Goal: Task Accomplishment & Management: Use online tool/utility

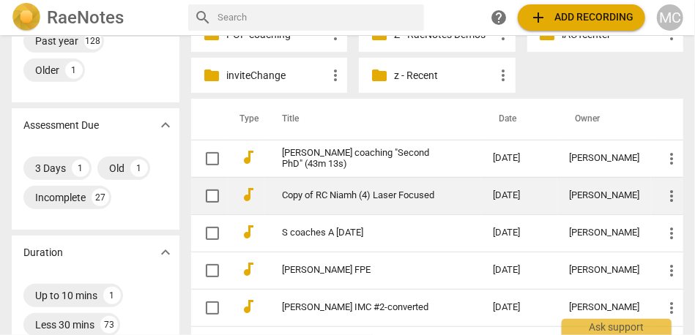
scroll to position [269, 0]
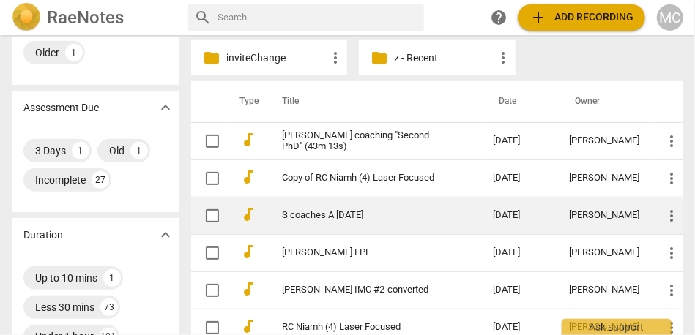
click at [337, 223] on td "S coaches A [DATE]" at bounding box center [372, 215] width 217 height 37
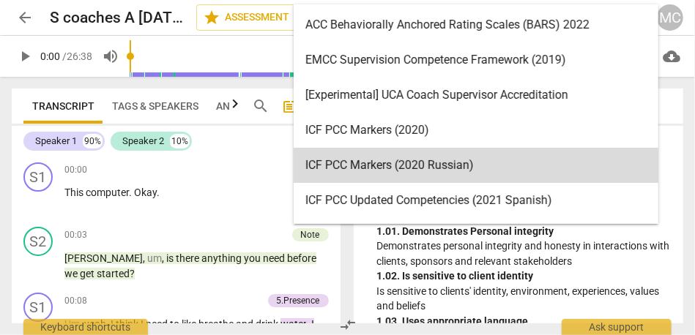
click at [593, 0] on body "arrow_back S coaches A [DATE] edit star Assessment auto_fix_high AI Assessment …" at bounding box center [347, 0] width 695 height 0
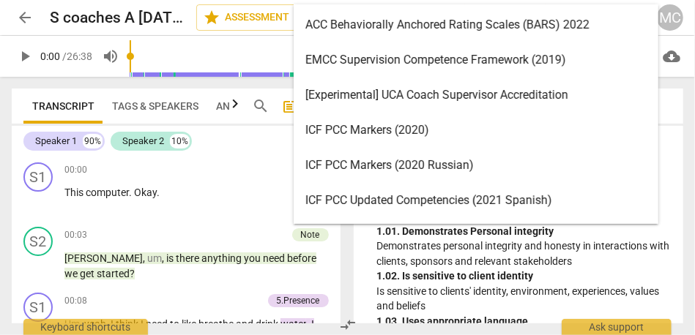
click at [470, 129] on div "ICF PCC Markers (2020)" at bounding box center [476, 130] width 365 height 35
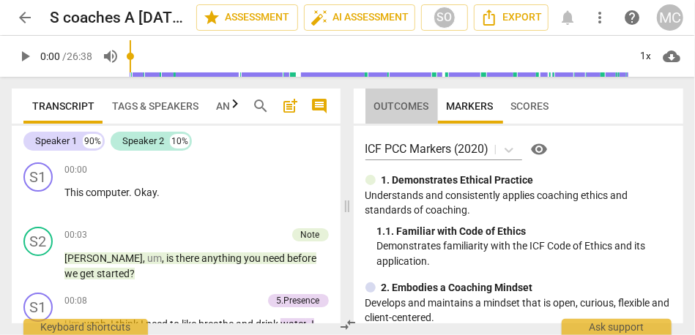
click at [402, 101] on span "Outcomes" at bounding box center [401, 106] width 55 height 12
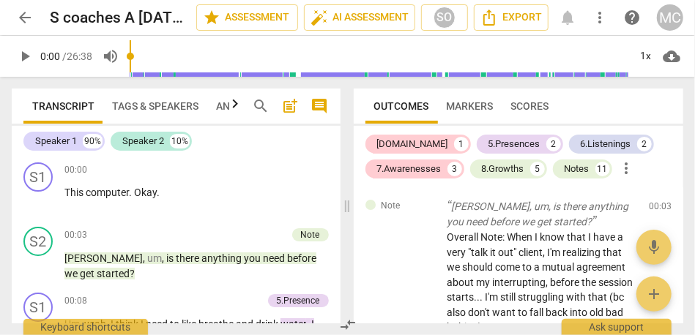
click at [627, 168] on span "more_vert" at bounding box center [627, 169] width 18 height 18
click at [634, 170] on li "Uncheck all" at bounding box center [641, 168] width 83 height 35
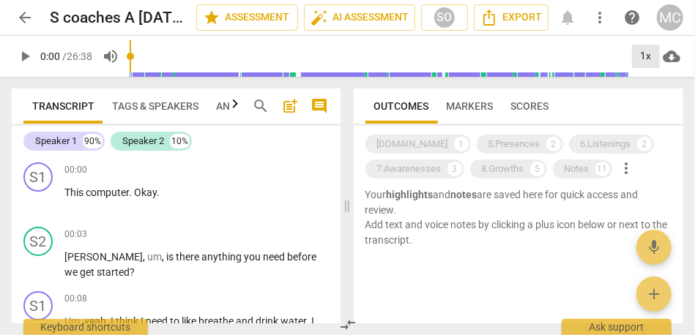
click at [638, 61] on div "1x" at bounding box center [646, 56] width 28 height 23
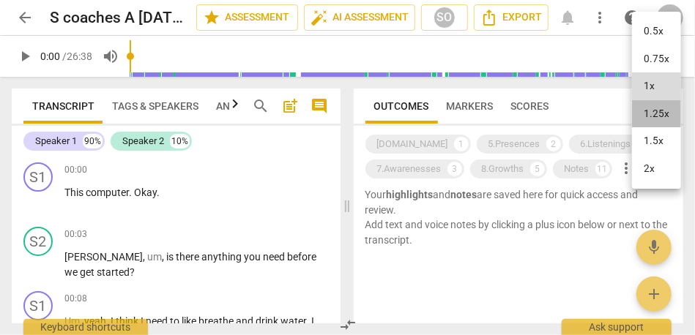
click at [660, 115] on li "1.25x" at bounding box center [656, 114] width 49 height 28
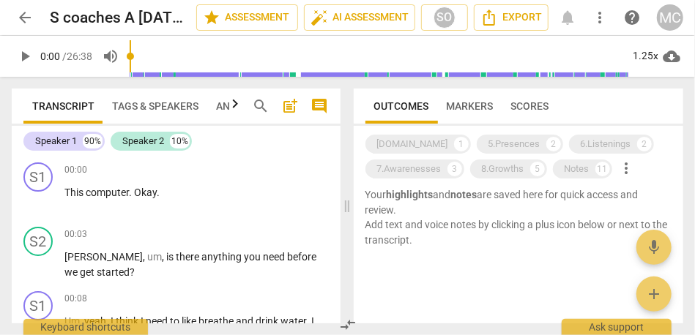
click at [23, 52] on span "play_arrow" at bounding box center [25, 57] width 18 height 18
click at [27, 53] on span "pause" at bounding box center [25, 57] width 18 height 18
type input "4"
click at [266, 103] on span "search" at bounding box center [262, 106] width 18 height 18
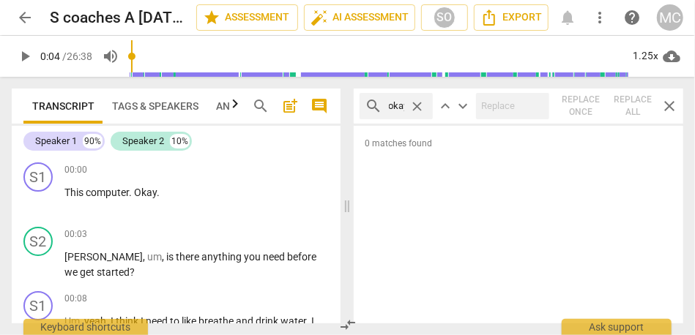
scroll to position [0, 4]
type input "okay"
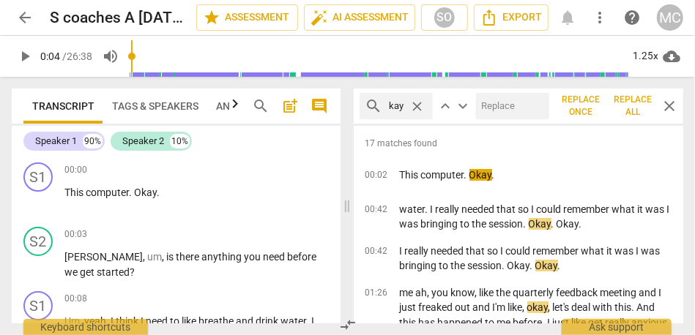
scroll to position [0, 0]
click at [516, 99] on input "text" at bounding box center [509, 105] width 67 height 23
type input "OK"
click at [648, 108] on span "Replace all" at bounding box center [633, 106] width 38 height 25
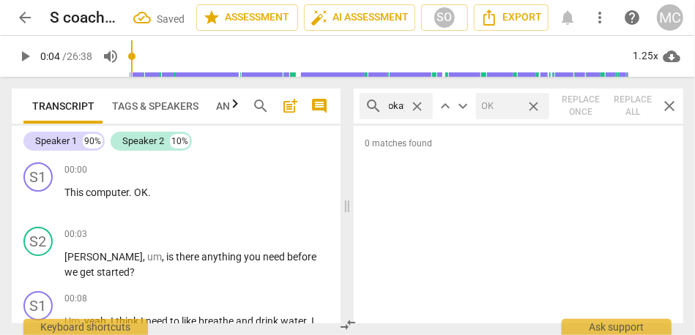
click at [531, 111] on span "close" at bounding box center [533, 106] width 15 height 15
click at [417, 103] on span "close" at bounding box center [417, 106] width 15 height 15
click at [392, 107] on input "text" at bounding box center [408, 105] width 38 height 23
type input ","
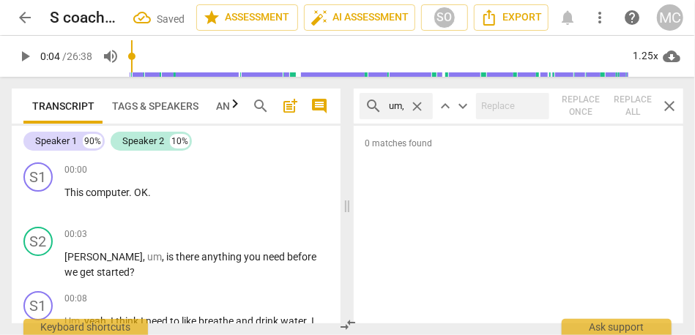
type input ", um,"
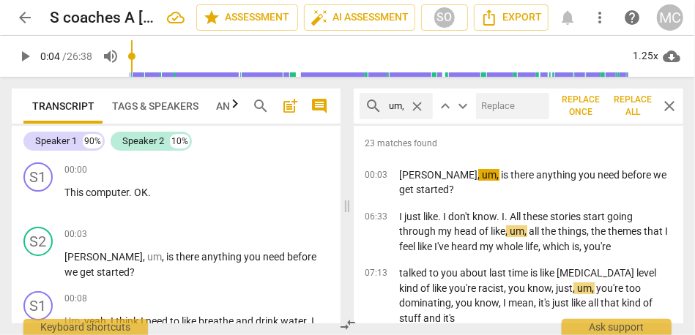
scroll to position [0, 0]
click at [497, 107] on input "text" at bounding box center [509, 105] width 67 height 23
type input "(umm)"
click at [638, 100] on span "Replace all" at bounding box center [633, 106] width 38 height 25
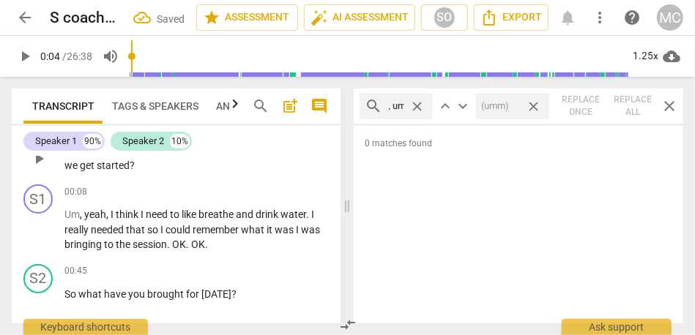
scroll to position [113, 0]
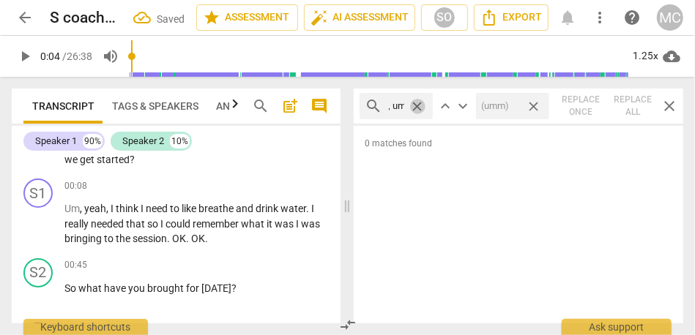
click at [420, 101] on span "close" at bounding box center [417, 106] width 15 height 15
click at [405, 106] on input "text" at bounding box center [408, 105] width 38 height 23
type input "um,"
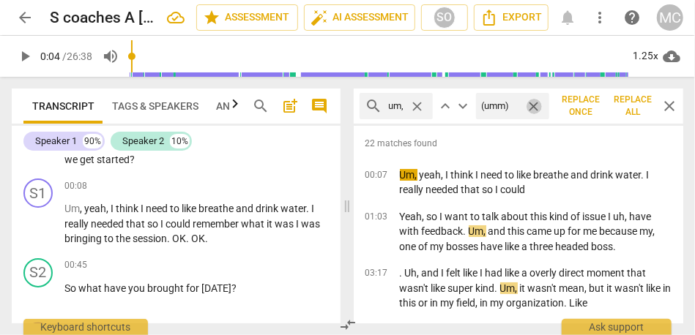
click at [536, 109] on span "close" at bounding box center [533, 106] width 15 height 15
click at [514, 109] on input "text" at bounding box center [509, 105] width 67 height 23
type input "(umm)"
click at [632, 107] on span "Replace all" at bounding box center [633, 106] width 38 height 25
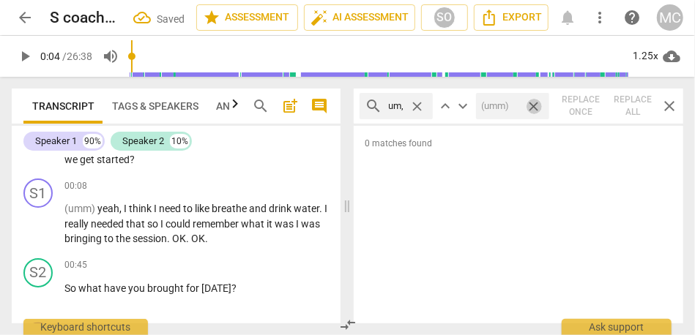
click at [529, 103] on span "close" at bounding box center [533, 106] width 15 height 15
click at [422, 106] on span "close" at bounding box center [417, 106] width 15 height 15
click at [395, 115] on input "text" at bounding box center [408, 105] width 38 height 23
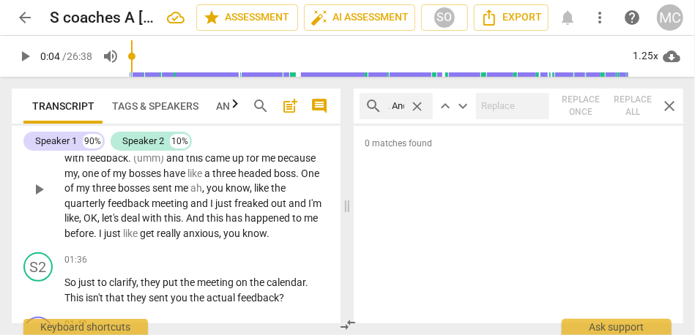
scroll to position [0, 6]
type input ". And"
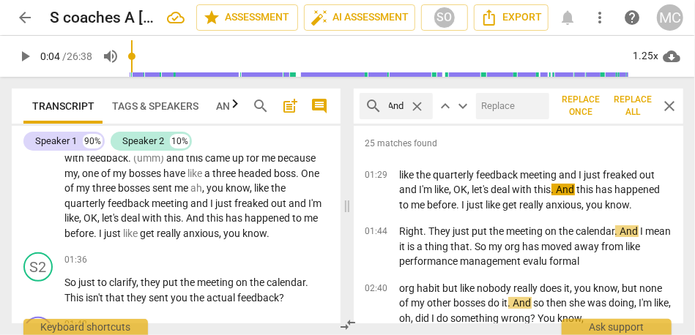
click at [507, 105] on input "text" at bounding box center [509, 105] width 67 height 23
type input ", and"
click at [632, 104] on span "Replace all" at bounding box center [633, 106] width 38 height 25
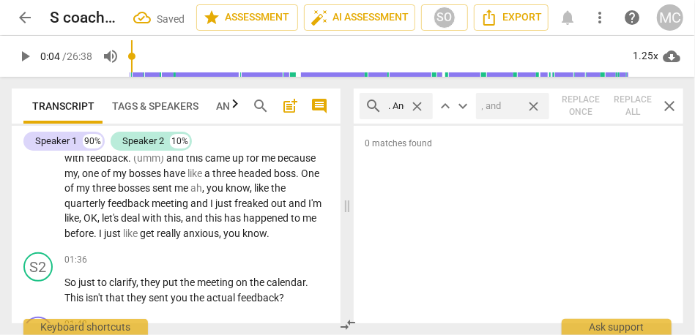
click at [531, 111] on span "close" at bounding box center [533, 106] width 15 height 15
click at [416, 107] on span "close" at bounding box center [417, 106] width 15 height 15
click at [405, 107] on input "text" at bounding box center [408, 105] width 38 height 23
type input "just"
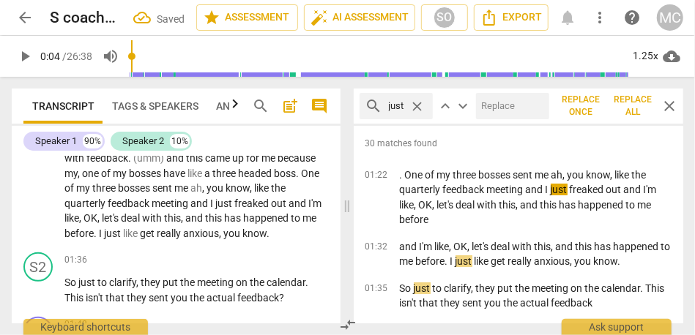
click at [493, 105] on input "text" at bounding box center [509, 105] width 67 height 23
type input "(just)"
click at [611, 103] on button "Replace all" at bounding box center [633, 106] width 50 height 26
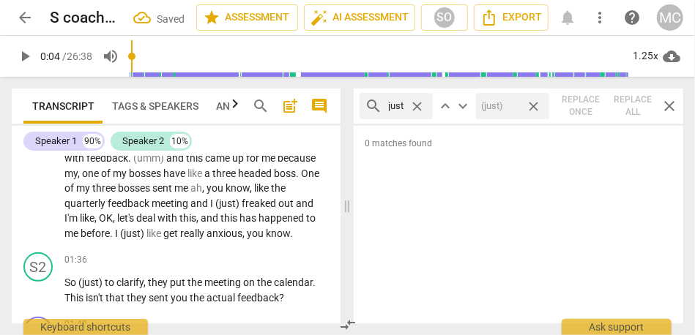
click at [530, 102] on span "close" at bounding box center [533, 106] width 15 height 15
click at [419, 103] on span "close" at bounding box center [417, 106] width 15 height 15
click at [406, 103] on input "text" at bounding box center [408, 105] width 38 height 23
type input "m"
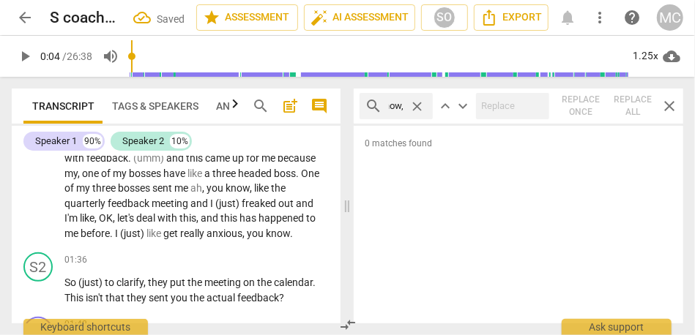
type input ", you know,"
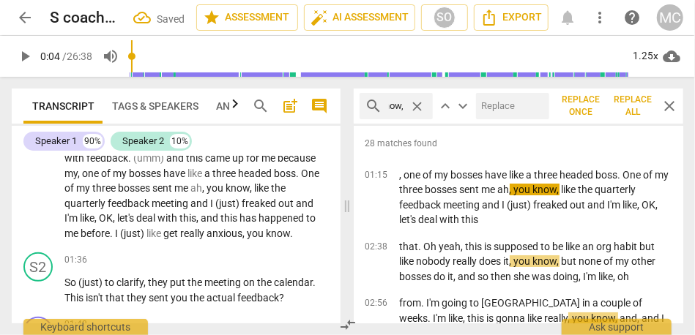
click at [506, 105] on input "text" at bounding box center [509, 105] width 67 height 23
type input "(you know)"
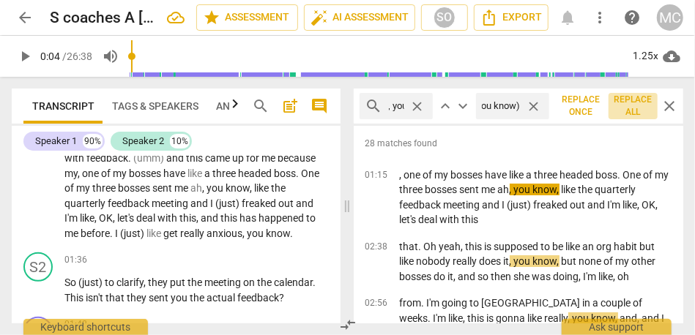
click at [629, 105] on span "Replace all" at bounding box center [633, 106] width 38 height 25
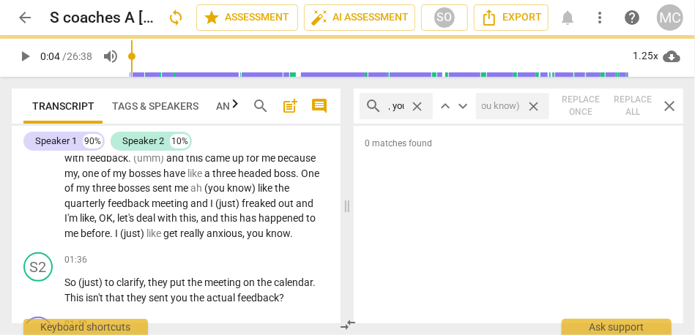
scroll to position [0, 0]
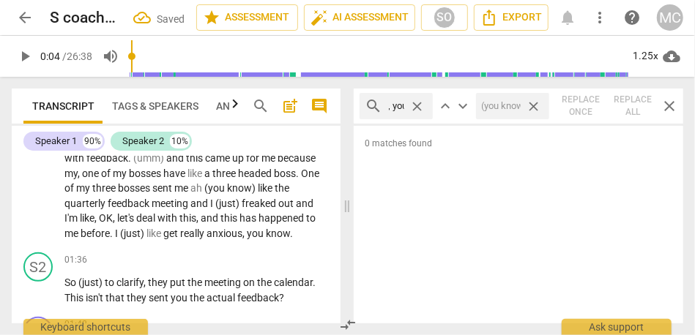
click at [531, 109] on span "close" at bounding box center [533, 106] width 15 height 15
click at [425, 107] on span "close" at bounding box center [417, 106] width 15 height 15
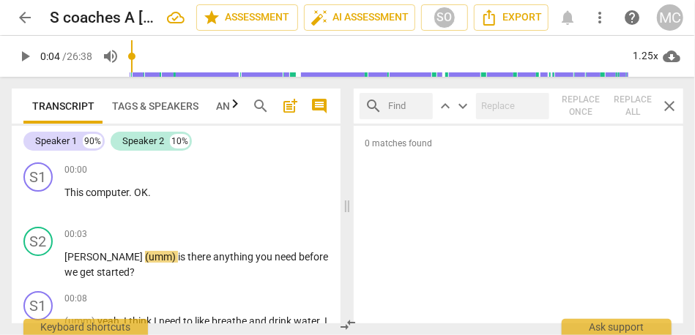
click at [672, 108] on span "close" at bounding box center [669, 106] width 18 height 18
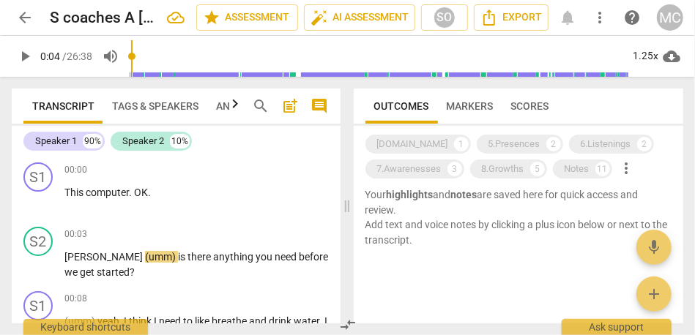
click at [627, 173] on span "more_vert" at bounding box center [627, 169] width 18 height 18
click at [649, 168] on li "Uncheck all" at bounding box center [641, 168] width 83 height 35
click at [588, 169] on div "Notes" at bounding box center [576, 169] width 25 height 15
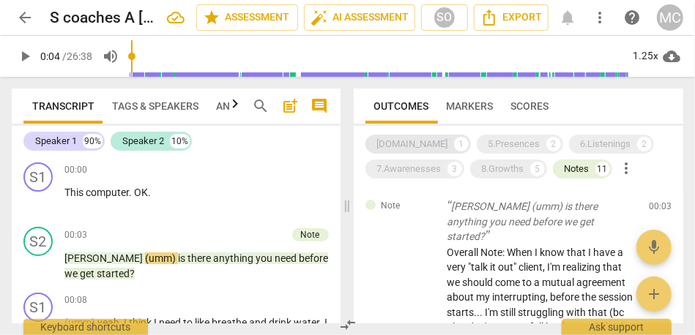
click at [404, 142] on div "[DOMAIN_NAME]" at bounding box center [412, 144] width 71 height 15
click at [412, 170] on div "7.Awarenesses" at bounding box center [409, 169] width 64 height 15
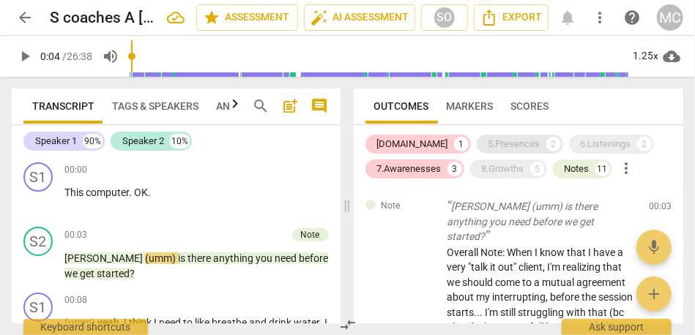
click at [488, 138] on div "5.Presences" at bounding box center [514, 144] width 52 height 15
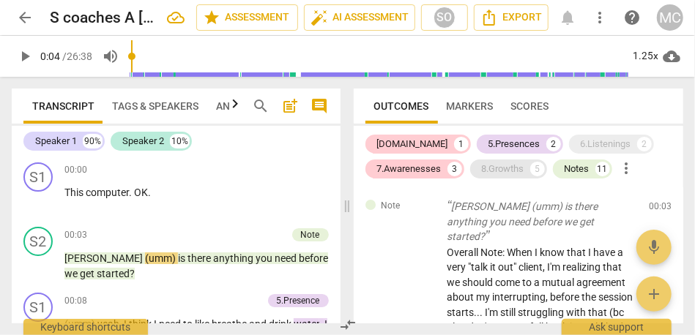
click at [510, 170] on div "8.Growths" at bounding box center [503, 169] width 42 height 15
click at [578, 136] on div "6.Listenings 2" at bounding box center [611, 144] width 85 height 19
click at [132, 106] on span "Tags & Speakers" at bounding box center [155, 106] width 86 height 12
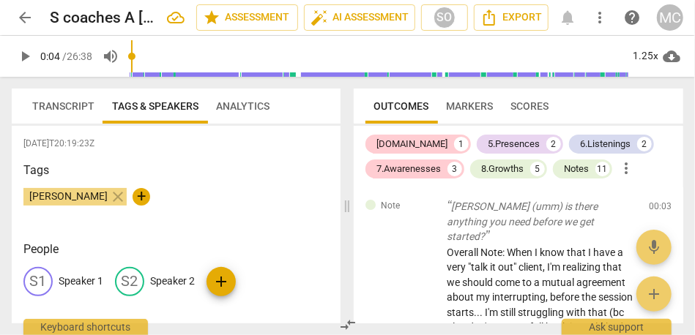
click at [76, 287] on p "Speaker 1" at bounding box center [81, 281] width 45 height 15
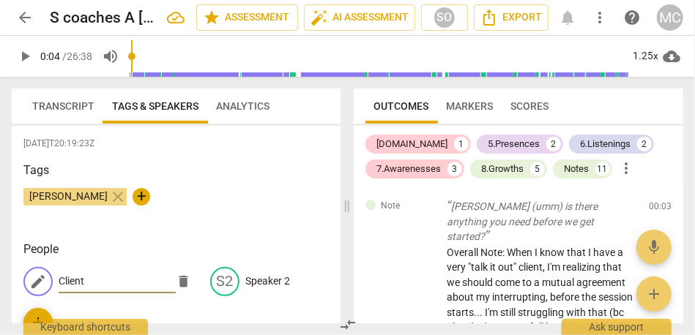
type input "Client"
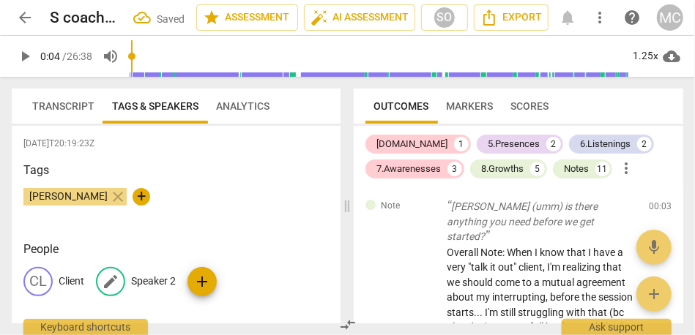
click at [149, 278] on p "Speaker 2" at bounding box center [153, 281] width 45 height 15
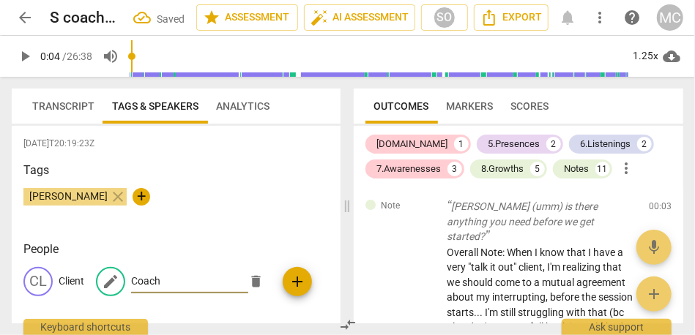
type input "Coach"
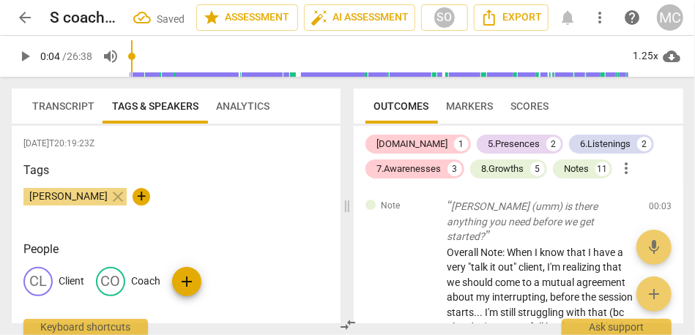
click at [67, 113] on span "Transcript" at bounding box center [63, 106] width 80 height 20
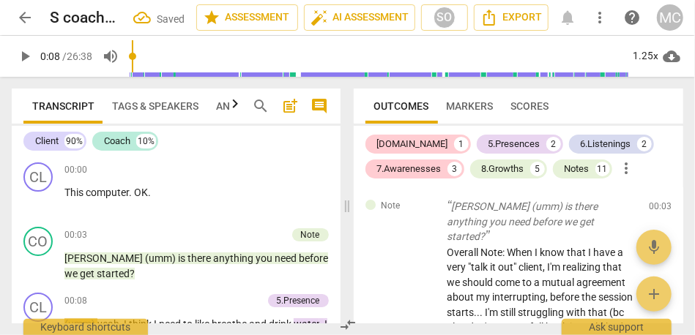
drag, startPoint x: 135, startPoint y: 56, endPoint x: 108, endPoint y: 56, distance: 27.1
click at [130, 56] on input "range" at bounding box center [379, 56] width 499 height 47
click at [29, 57] on span "play_arrow" at bounding box center [25, 57] width 18 height 18
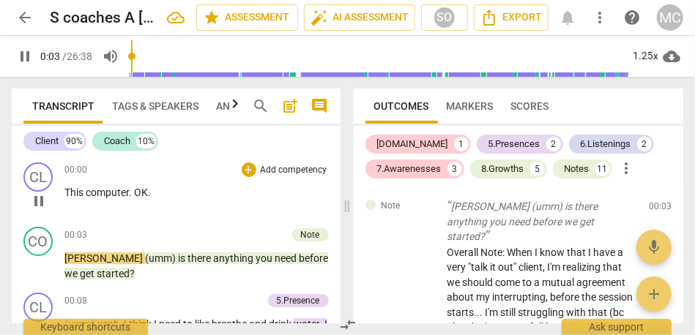
type input "4"
click at [138, 196] on span "OK" at bounding box center [141, 193] width 14 height 12
type input "4"
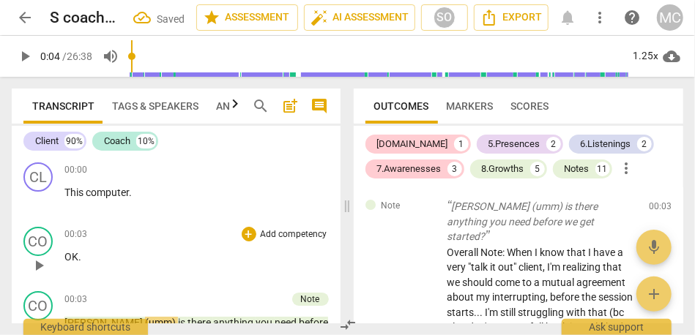
scroll to position [47, 0]
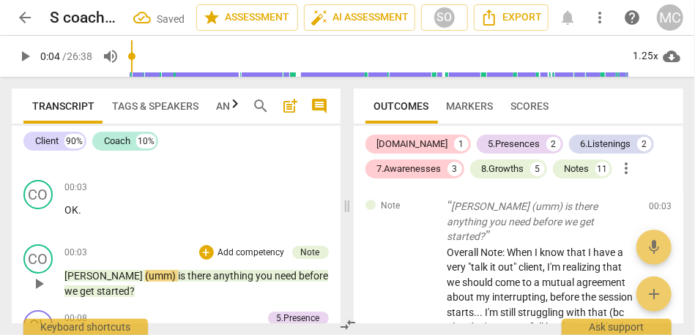
click at [65, 272] on span "[PERSON_NAME]" at bounding box center [104, 276] width 81 height 12
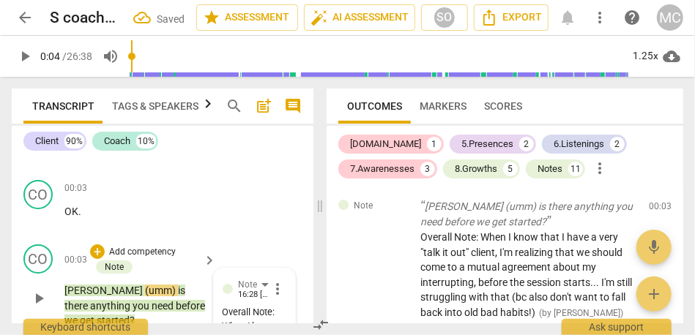
click at [63, 292] on div "play_arrow pause" at bounding box center [45, 299] width 37 height 51
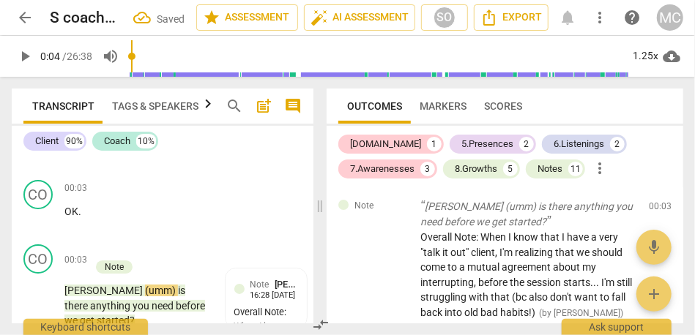
click at [69, 292] on span "[PERSON_NAME]" at bounding box center [104, 291] width 81 height 12
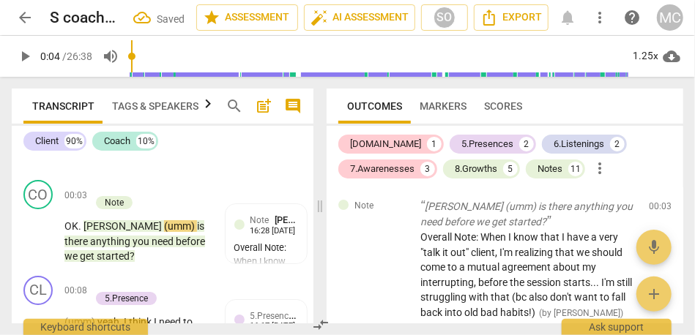
scroll to position [0, 0]
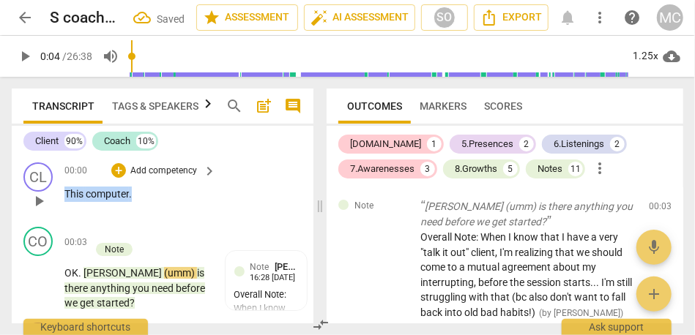
drag, startPoint x: 141, startPoint y: 194, endPoint x: 20, endPoint y: 194, distance: 120.8
click at [20, 194] on div "CL play_arrow pause 00:00 + Add competency keyboard_arrow_right This computer ." at bounding box center [163, 189] width 302 height 64
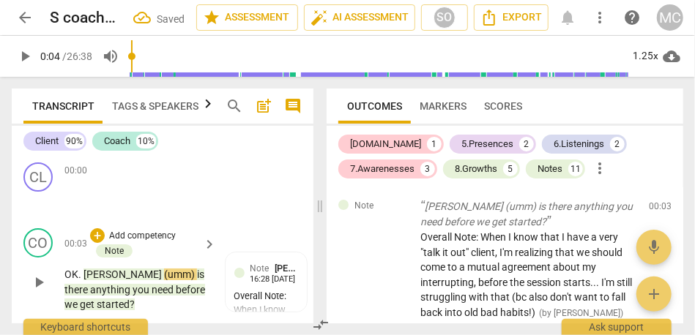
click at [65, 273] on span "OK" at bounding box center [71, 275] width 14 height 12
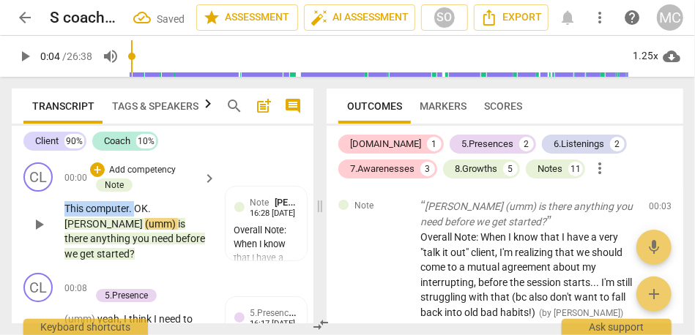
drag, startPoint x: 135, startPoint y: 208, endPoint x: 42, endPoint y: 213, distance: 93.8
click at [42, 213] on div "CL play_arrow pause 00:00 + Add competency Note keyboard_arrow_right This compu…" at bounding box center [163, 212] width 302 height 111
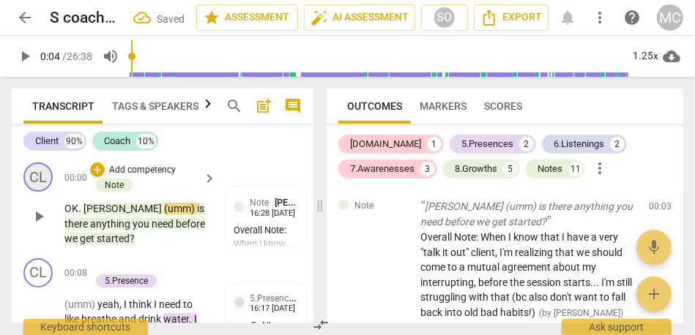
click at [38, 178] on div "CL" at bounding box center [37, 177] width 29 height 29
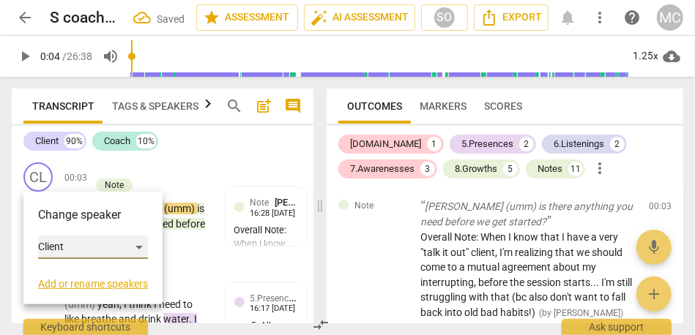
click at [92, 241] on div "Client" at bounding box center [93, 247] width 110 height 23
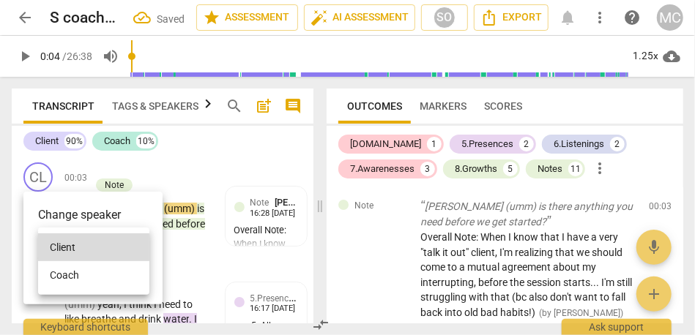
click at [85, 288] on li "Coach" at bounding box center [93, 275] width 111 height 28
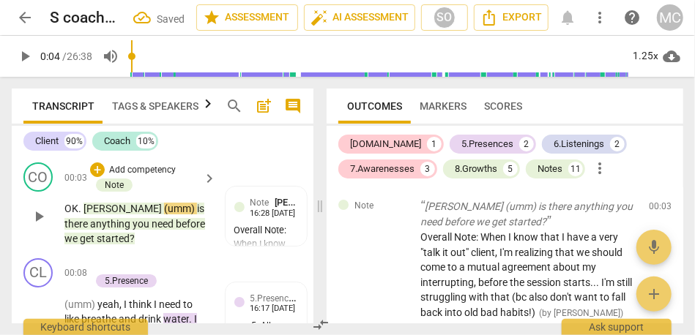
click at [41, 216] on span "play_arrow" at bounding box center [39, 217] width 18 height 18
click at [72, 214] on span "OK" at bounding box center [71, 209] width 14 height 12
click at [164, 213] on span "(umm)" at bounding box center [180, 209] width 33 height 12
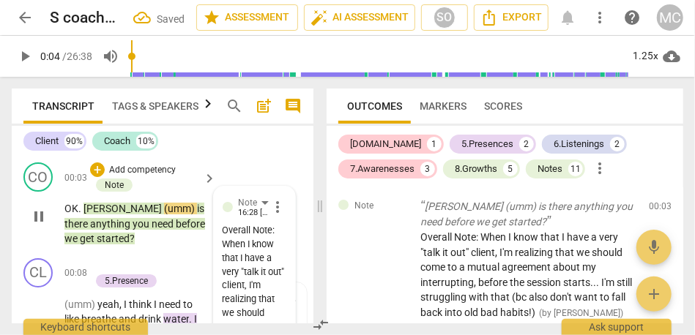
type input "4"
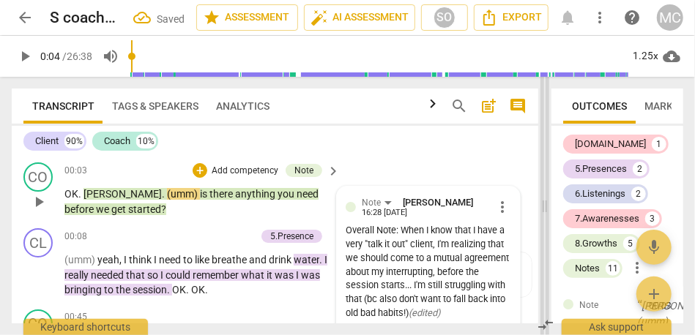
drag, startPoint x: 322, startPoint y: 203, endPoint x: 546, endPoint y: 211, distance: 224.2
click at [546, 211] on span at bounding box center [544, 206] width 9 height 258
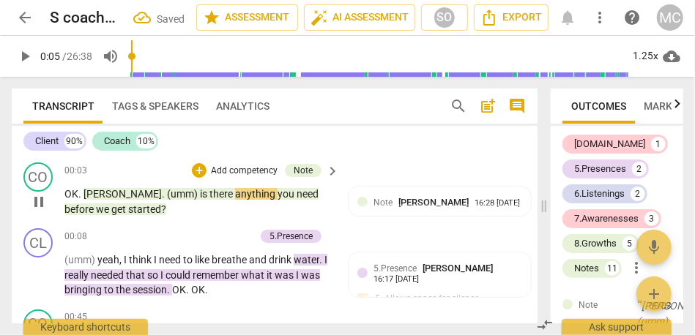
click at [200, 197] on span "is" at bounding box center [205, 194] width 10 height 12
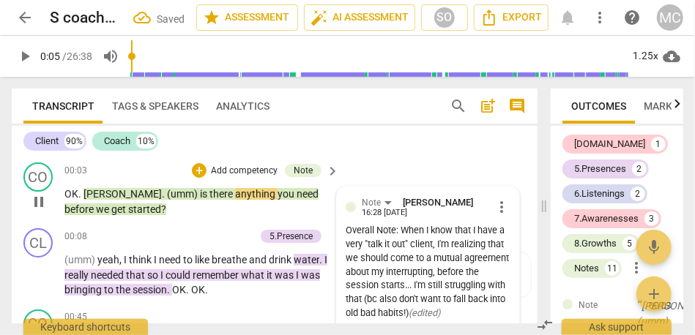
type input "6"
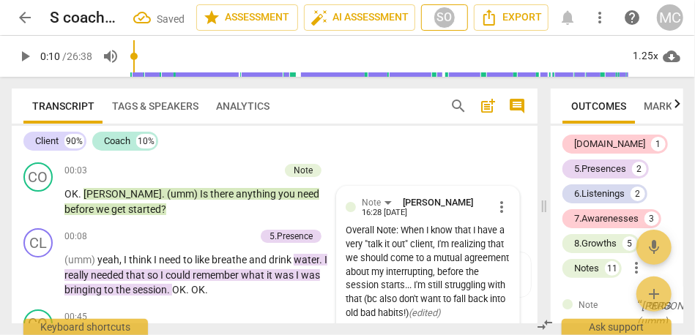
type input "11"
click at [429, 4] on button "SO" at bounding box center [444, 17] width 47 height 26
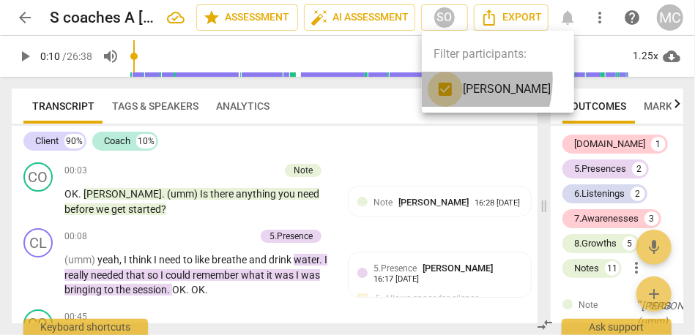
click at [445, 80] on input "checkbox" at bounding box center [445, 89] width 35 height 35
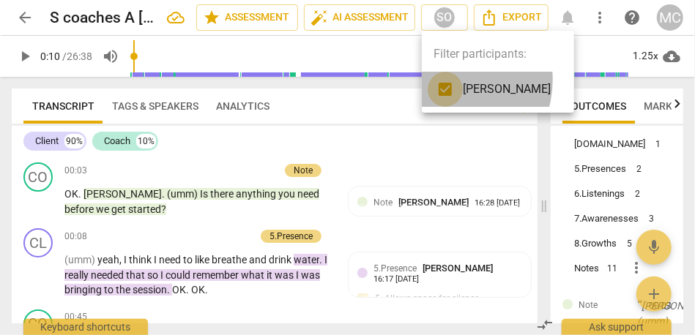
checkbox input "false"
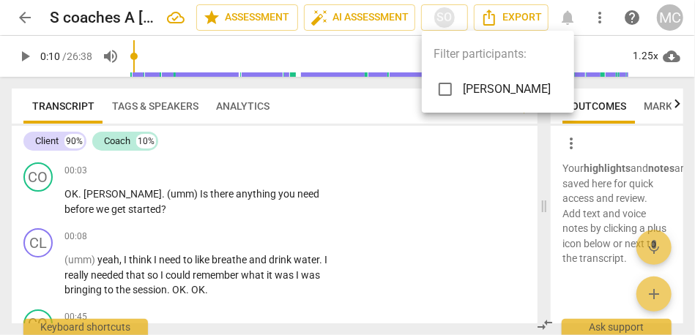
click at [86, 259] on div at bounding box center [347, 167] width 695 height 335
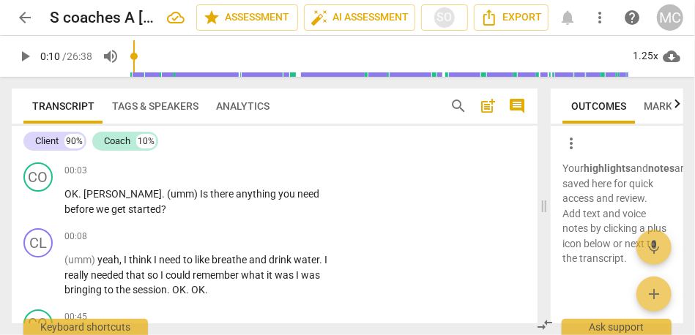
click at [86, 259] on div at bounding box center [347, 167] width 695 height 335
click at [83, 257] on span "(umm)" at bounding box center [80, 260] width 33 height 12
type input "10"
click at [102, 261] on span "yeah" at bounding box center [108, 260] width 22 height 12
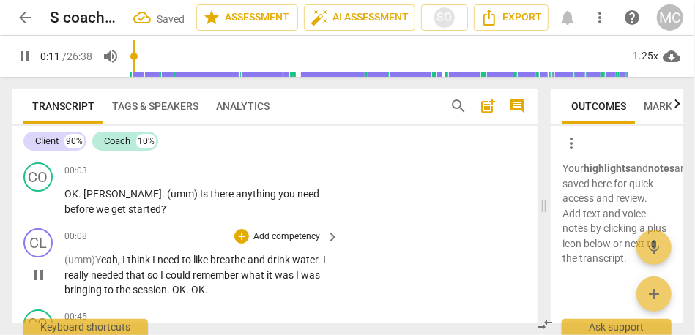
click at [126, 258] on span "I" at bounding box center [124, 260] width 5 height 12
click at [174, 258] on span "need" at bounding box center [173, 260] width 24 height 12
click at [175, 263] on span "need" at bounding box center [173, 260] width 24 height 12
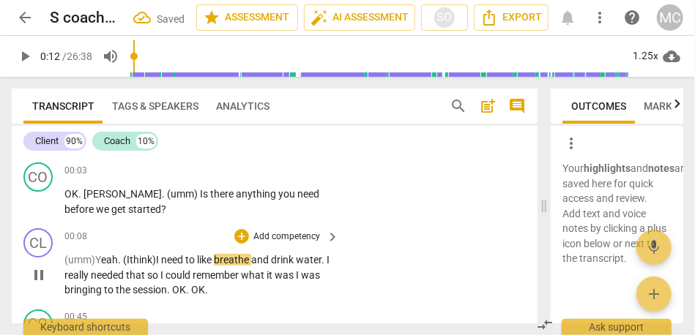
click at [175, 263] on span "need" at bounding box center [173, 260] width 24 height 12
click at [174, 263] on span "need" at bounding box center [173, 260] width 24 height 12
click at [214, 258] on span "like" at bounding box center [205, 260] width 17 height 12
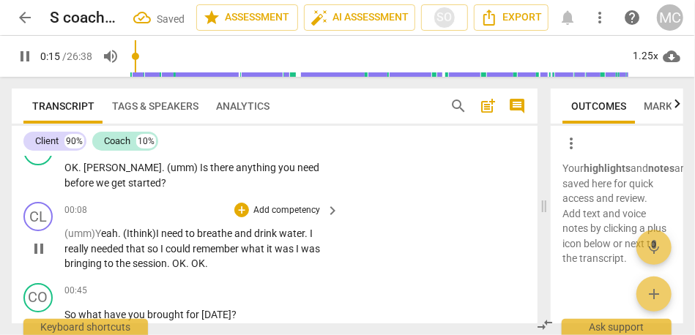
scroll to position [28, 0]
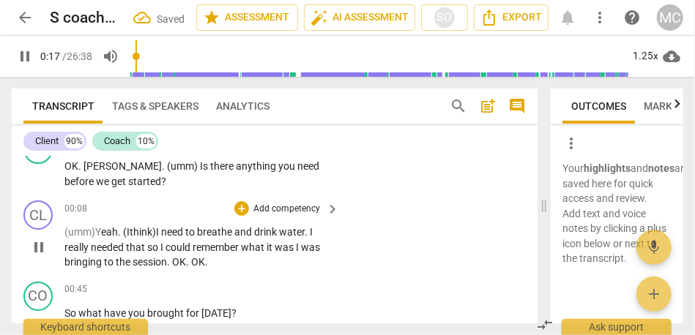
click at [310, 235] on span "." at bounding box center [307, 232] width 5 height 12
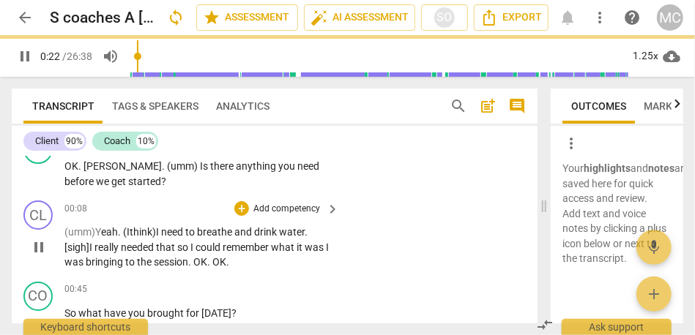
click at [279, 238] on span "water" at bounding box center [292, 232] width 26 height 12
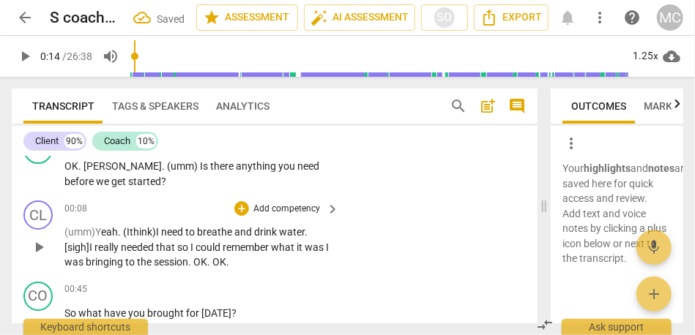
click at [117, 250] on span ". [sigh]" at bounding box center [185, 239] width 243 height 27
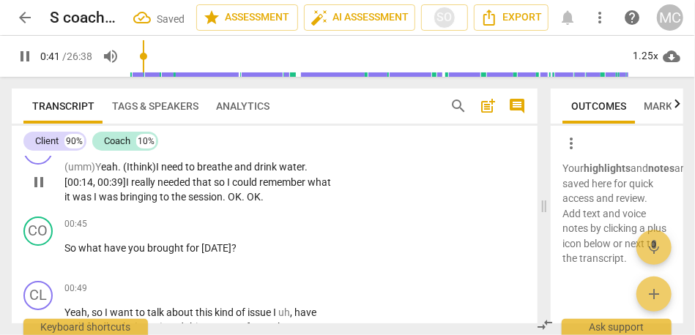
scroll to position [92, 0]
click at [223, 198] on span "session" at bounding box center [205, 198] width 34 height 12
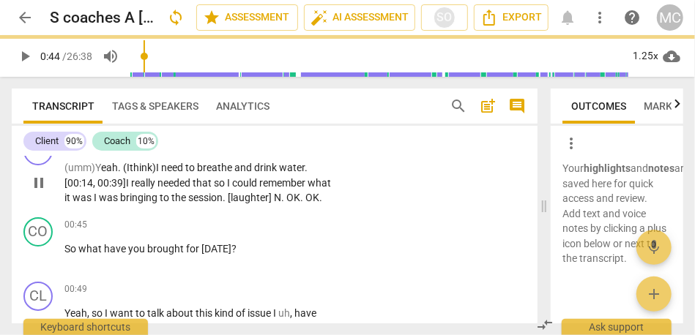
click at [266, 200] on span "session. [laughter] N" at bounding box center [234, 198] width 93 height 12
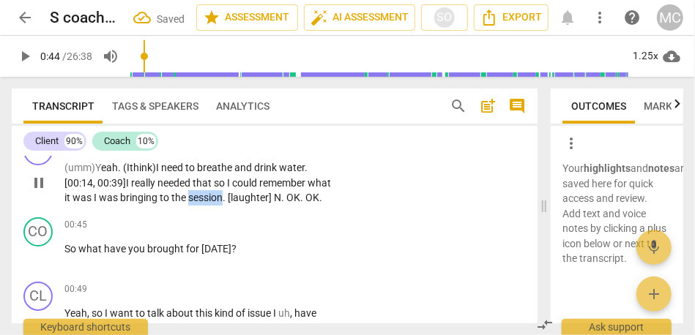
click at [266, 200] on span "session. [laughter] N" at bounding box center [234, 198] width 93 height 12
click at [281, 204] on span "." at bounding box center [283, 198] width 5 height 12
click at [286, 204] on span "OK" at bounding box center [293, 198] width 14 height 12
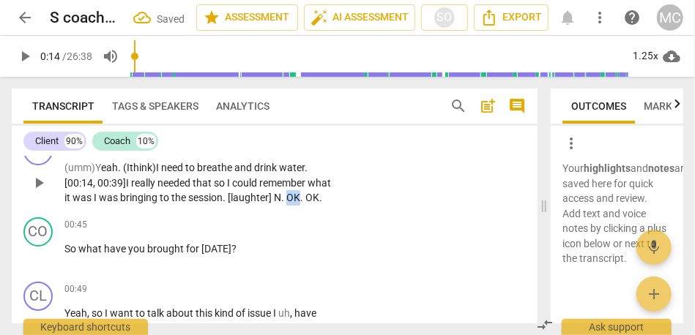
click at [286, 204] on span "OK" at bounding box center [293, 198] width 14 height 12
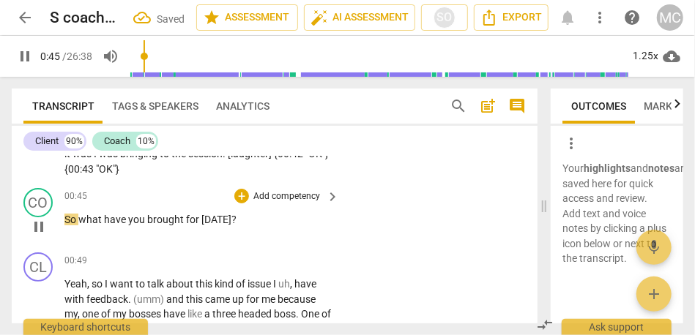
scroll to position [155, 0]
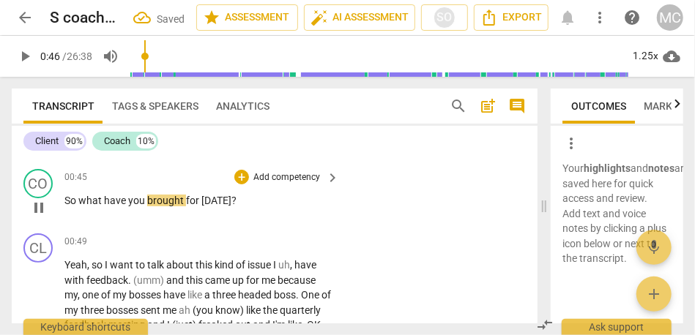
click at [67, 203] on span "So" at bounding box center [71, 201] width 14 height 12
type input "46"
click at [89, 201] on span "What" at bounding box center [96, 201] width 26 height 12
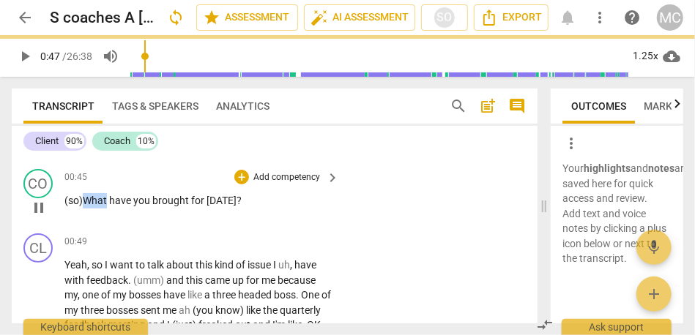
click at [89, 201] on span "What" at bounding box center [96, 201] width 26 height 12
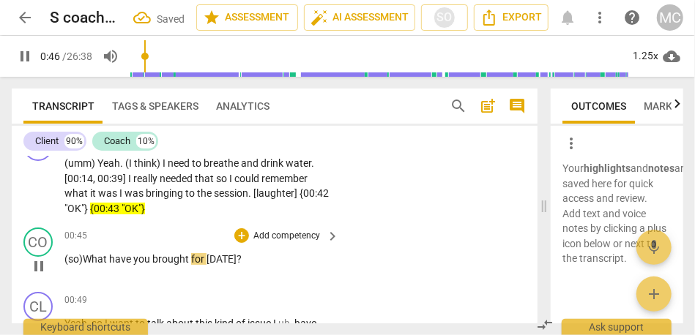
scroll to position [68, 0]
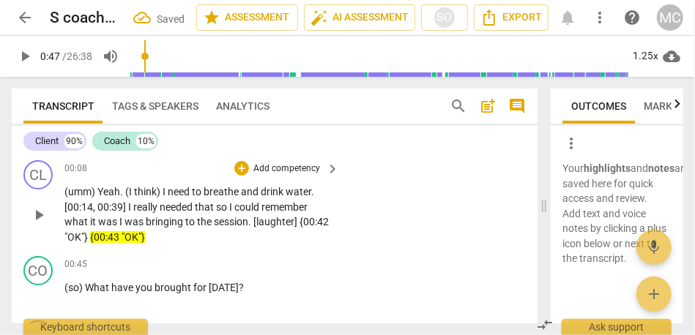
click at [127, 240] on span ""OK"}" at bounding box center [133, 237] width 23 height 12
drag, startPoint x: 143, startPoint y: 233, endPoint x: 90, endPoint y: 233, distance: 52.7
click at [90, 233] on p "(umm) Yeah . (I think) I need to breathe and drink water . [00:14 , 00:39] I re…" at bounding box center [197, 214] width 267 height 60
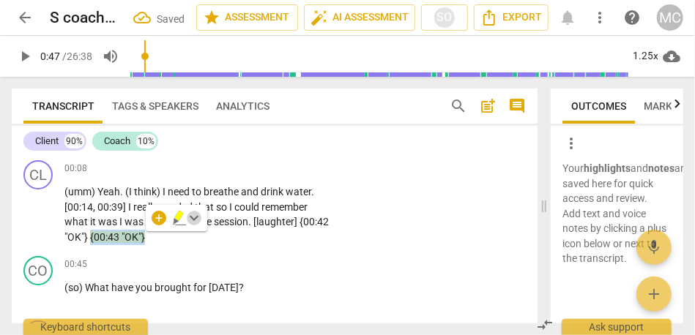
click at [199, 215] on span "keyboard_arrow_down" at bounding box center [194, 218] width 18 height 18
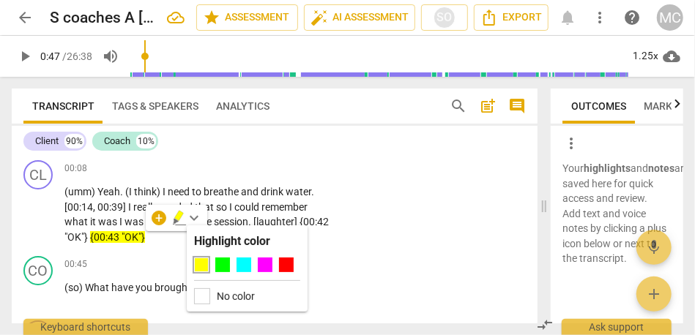
click at [254, 302] on div "No color" at bounding box center [247, 296] width 106 height 16
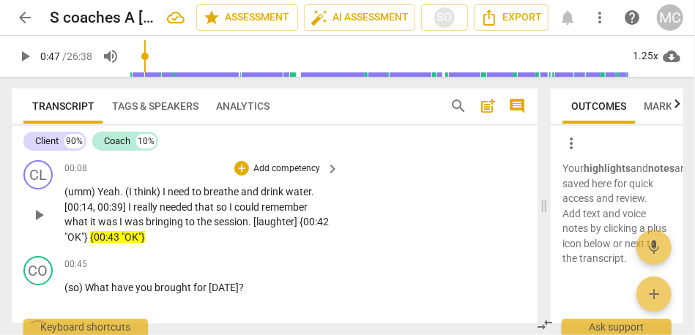
scroll to position [144, 0]
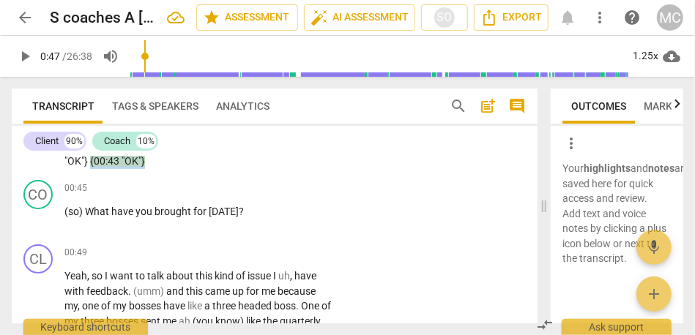
drag, startPoint x: 148, startPoint y: 161, endPoint x: 89, endPoint y: 164, distance: 58.6
click at [89, 164] on p "(umm) Yeah . (I think) I need to breathe and drink water . [00:14 , 00:39] I re…" at bounding box center [197, 138] width 267 height 60
click at [178, 143] on icon "button" at bounding box center [178, 140] width 9 height 10
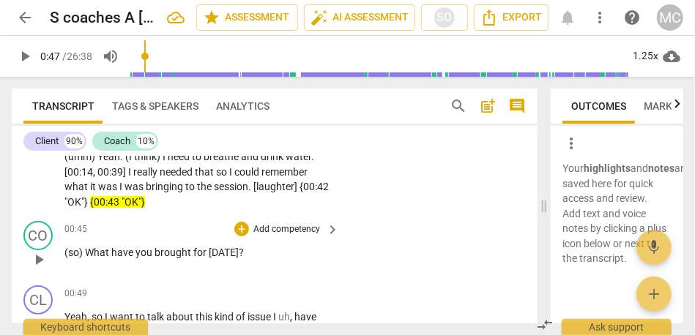
scroll to position [98, 0]
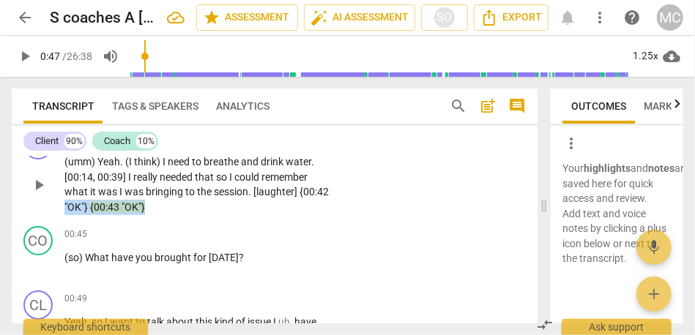
drag, startPoint x: 149, startPoint y: 208, endPoint x: 50, endPoint y: 206, distance: 99.6
click at [50, 206] on div "CL play_arrow pause 00:08 + Add competency keyboard_arrow_right (umm) Yeah . (I…" at bounding box center [275, 172] width 526 height 96
click at [181, 190] on icon "button" at bounding box center [179, 188] width 15 height 18
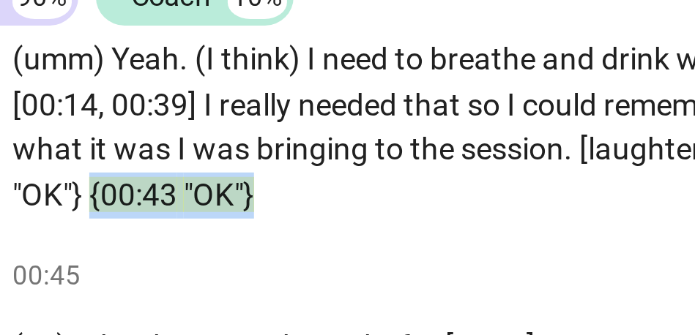
drag, startPoint x: 144, startPoint y: 207, endPoint x: 92, endPoint y: 207, distance: 52.7
click at [92, 207] on p "(umm) Yeah . (I think) I need to breathe and drink water . [00:14 , 00:39] I re…" at bounding box center [197, 184] width 267 height 60
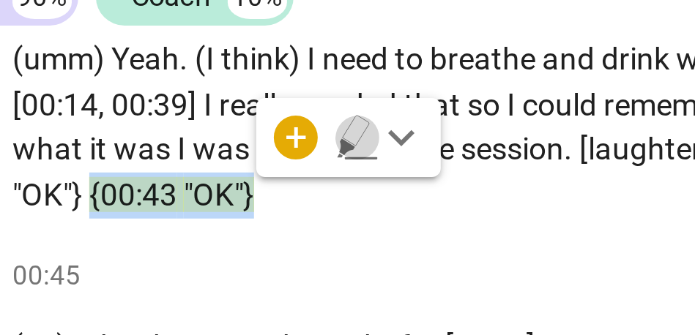
click at [180, 189] on icon "button" at bounding box center [179, 188] width 15 height 18
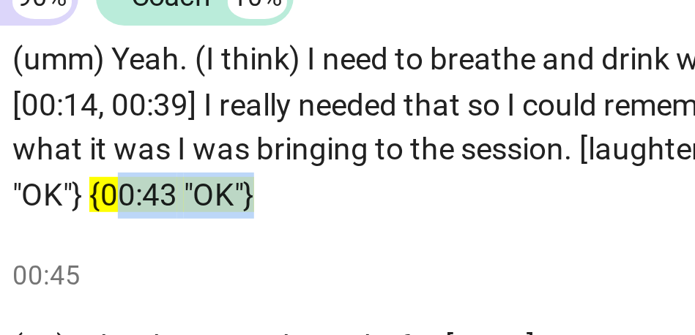
drag, startPoint x: 145, startPoint y: 206, endPoint x: 102, endPoint y: 206, distance: 43.2
click at [102, 206] on p "(umm) Yeah . (I think) I need to breathe and drink water . [00:14 , 00:39] I re…" at bounding box center [197, 184] width 267 height 60
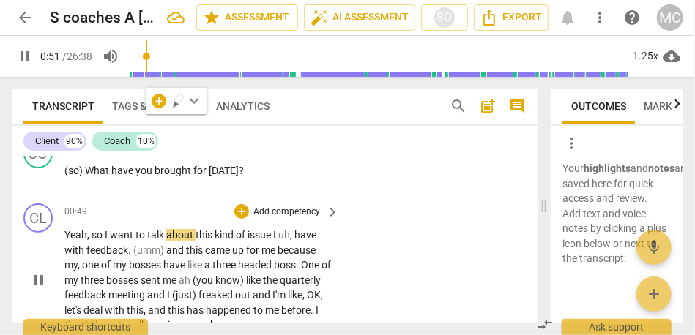
scroll to position [183, 0]
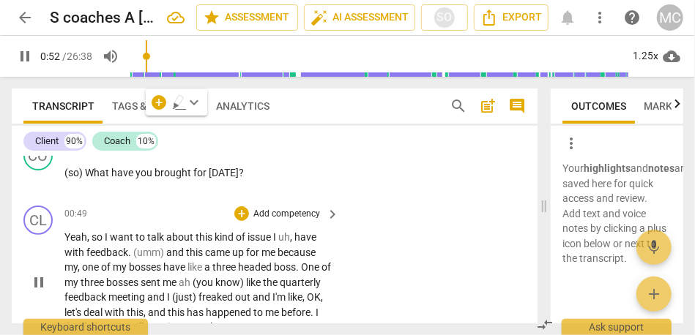
click at [105, 238] on p "Yeah , so I want to talk about this kind of issue I uh , have with feedback . (…" at bounding box center [197, 282] width 267 height 105
type input "53"
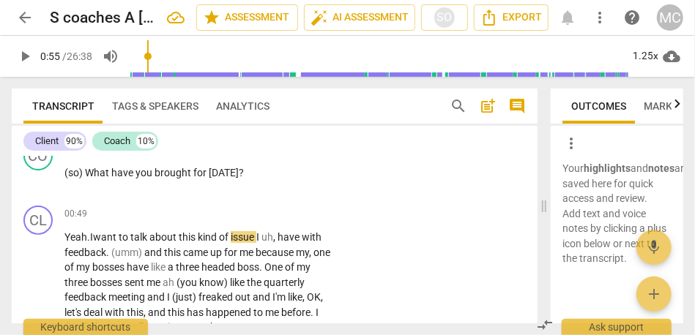
type input "55"
click at [451, 107] on span "search" at bounding box center [458, 106] width 18 height 18
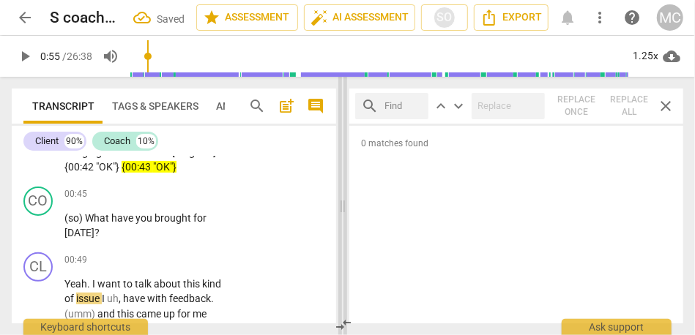
scroll to position [243, 0]
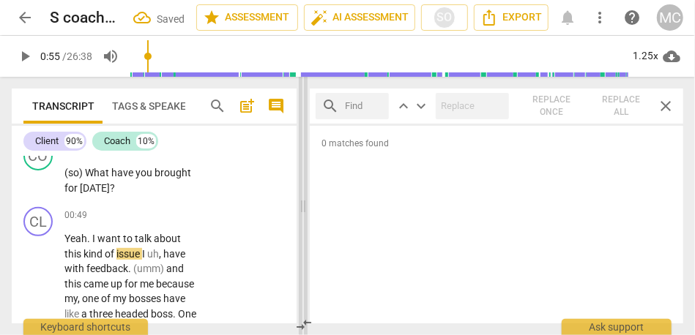
drag, startPoint x: 543, startPoint y: 208, endPoint x: 303, endPoint y: 207, distance: 240.1
click at [303, 207] on span at bounding box center [303, 206] width 9 height 258
click at [364, 102] on input "text" at bounding box center [365, 105] width 38 height 23
type input "kind of"
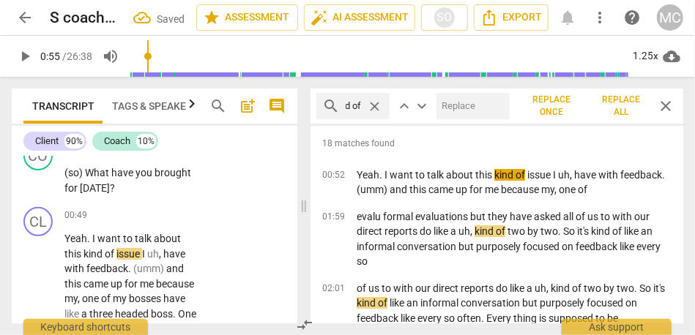
click at [467, 105] on input "text" at bounding box center [469, 105] width 67 height 23
type input "(kind of)"
click at [619, 108] on span "Replace all" at bounding box center [620, 106] width 53 height 25
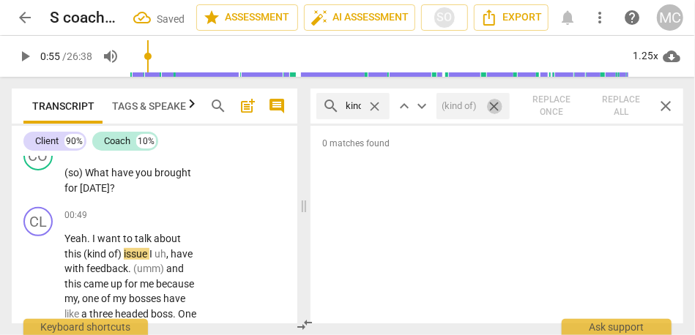
click at [494, 102] on span "close" at bounding box center [494, 106] width 15 height 15
click at [376, 101] on span "close" at bounding box center [374, 106] width 15 height 15
click at [362, 111] on input "text" at bounding box center [365, 105] width 38 height 23
type input "I think"
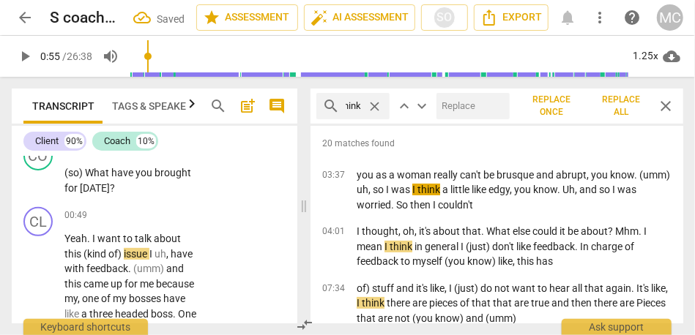
click at [463, 114] on input "text" at bounding box center [469, 105] width 67 height 23
type input "(I think)"
click at [628, 105] on span "Replace all" at bounding box center [620, 106] width 53 height 25
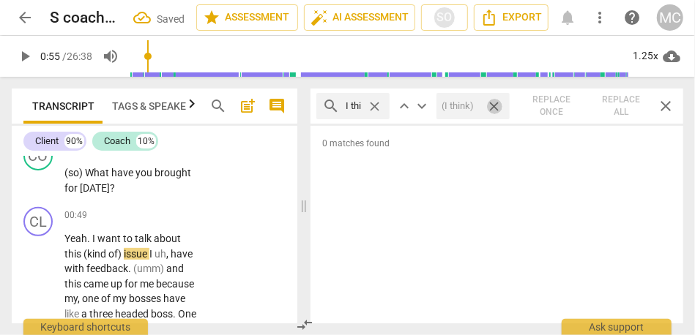
click at [492, 107] on span "close" at bounding box center [494, 106] width 15 height 15
click at [373, 111] on span "close" at bounding box center [374, 106] width 15 height 15
click at [367, 109] on input "text" at bounding box center [365, 105] width 38 height 23
type input "like"
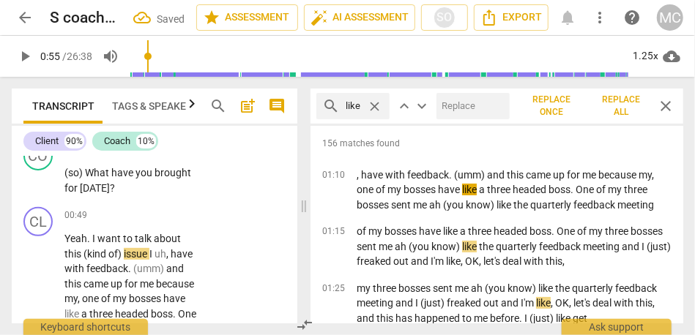
click at [468, 108] on input "text" at bounding box center [469, 105] width 67 height 23
type input "(like)"
click at [619, 115] on span "Replace all" at bounding box center [620, 106] width 53 height 25
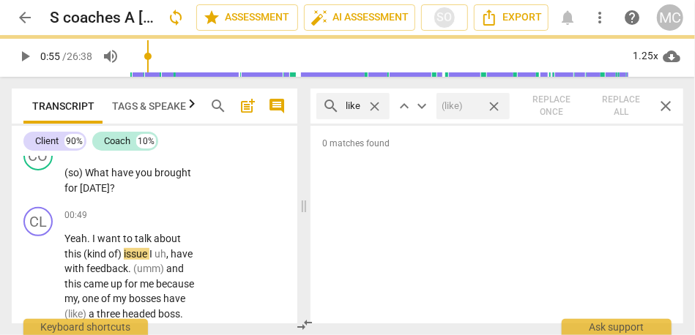
click at [494, 106] on span "close" at bounding box center [494, 106] width 15 height 15
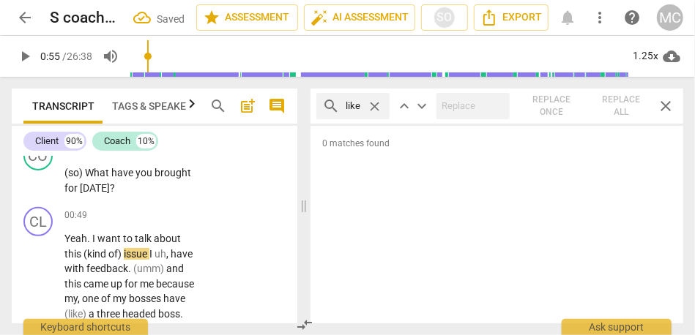
click at [378, 111] on span "close" at bounding box center [374, 106] width 15 height 15
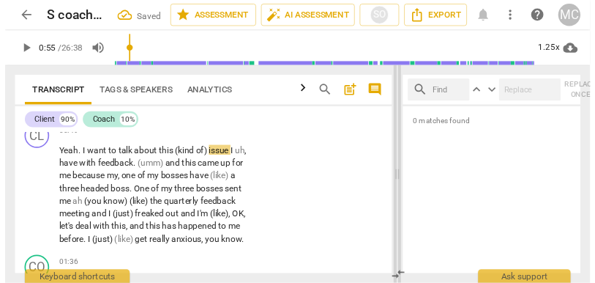
scroll to position [183, 0]
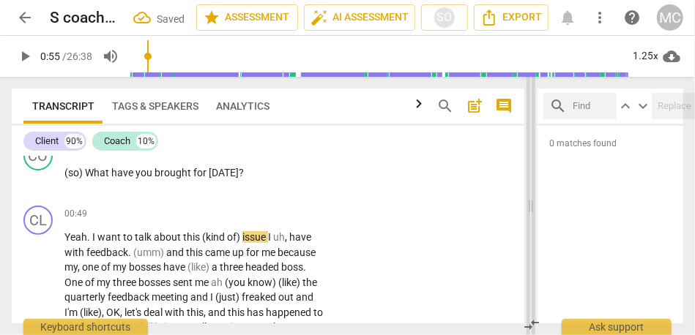
drag, startPoint x: 306, startPoint y: 211, endPoint x: 532, endPoint y: 227, distance: 226.8
click at [532, 227] on span at bounding box center [530, 206] width 9 height 258
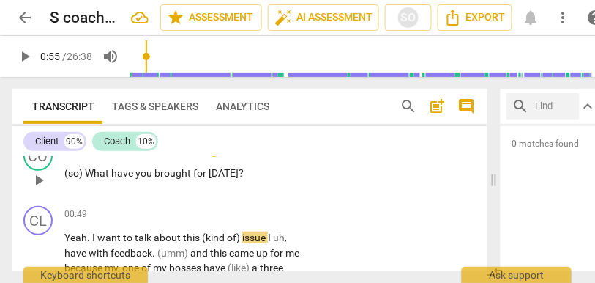
click at [224, 170] on span "[DATE]" at bounding box center [224, 173] width 30 height 12
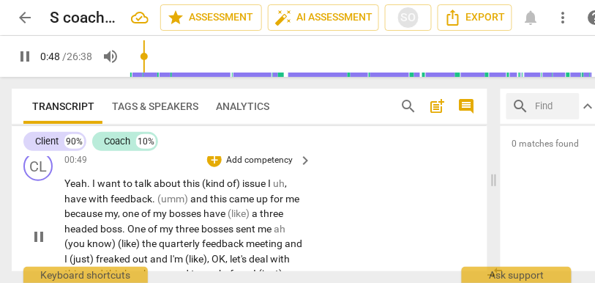
scroll to position [238, 0]
click at [241, 179] on span "of)" at bounding box center [234, 182] width 15 height 12
type input "53"
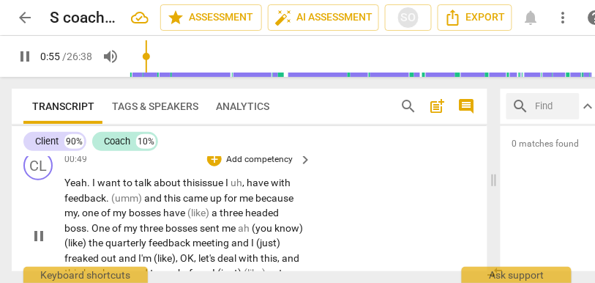
click at [223, 183] on span "issue" at bounding box center [213, 182] width 26 height 12
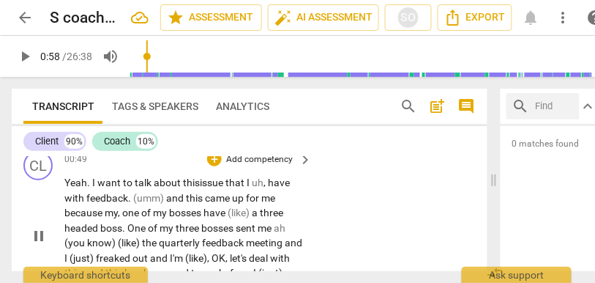
click at [271, 186] on span "have" at bounding box center [279, 182] width 22 height 12
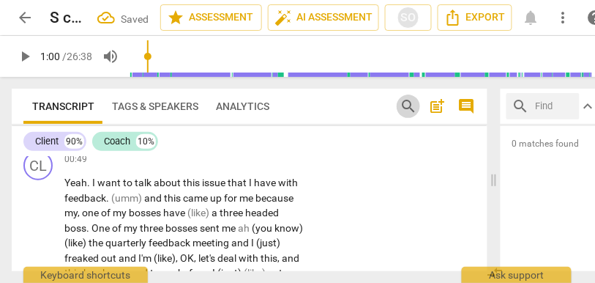
click at [411, 111] on span "search" at bounding box center [409, 106] width 18 height 18
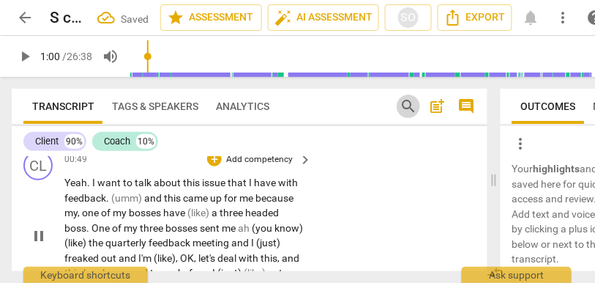
type input "61"
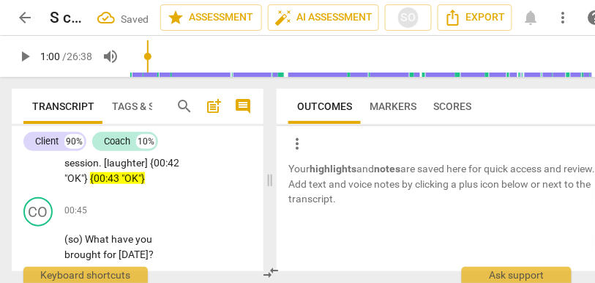
drag, startPoint x: 490, startPoint y: 176, endPoint x: 255, endPoint y: 182, distance: 235.1
click at [266, 182] on span at bounding box center [270, 180] width 9 height 206
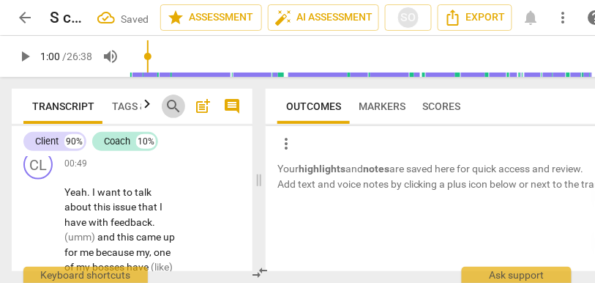
click at [172, 97] on button "search" at bounding box center [173, 105] width 23 height 23
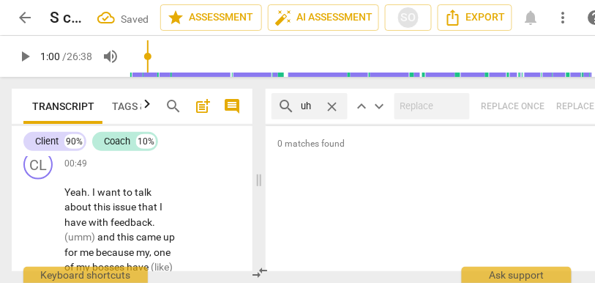
type input "uh"
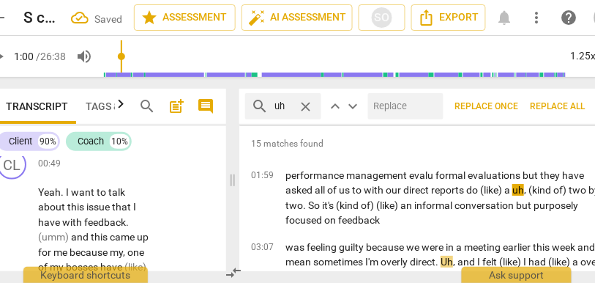
scroll to position [0, 46]
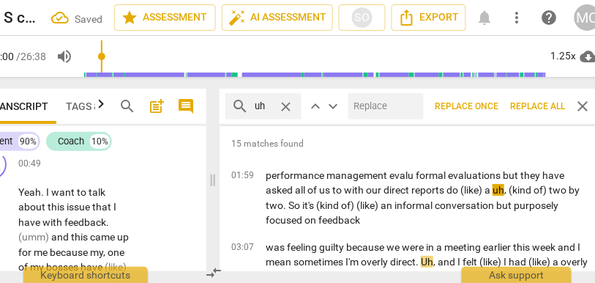
click at [384, 111] on input "text" at bounding box center [383, 105] width 70 height 23
type input "(uh)"
click at [533, 111] on span "Replace all" at bounding box center [538, 106] width 55 height 12
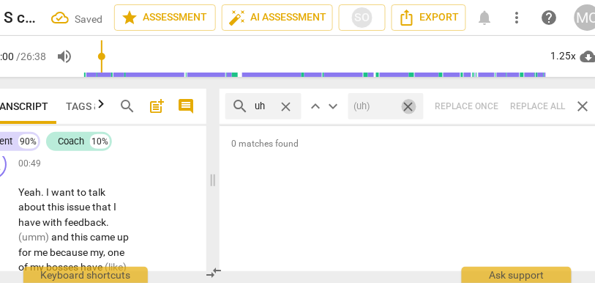
click at [409, 107] on span "close" at bounding box center [408, 106] width 15 height 15
click at [288, 108] on span "close" at bounding box center [286, 106] width 15 height 15
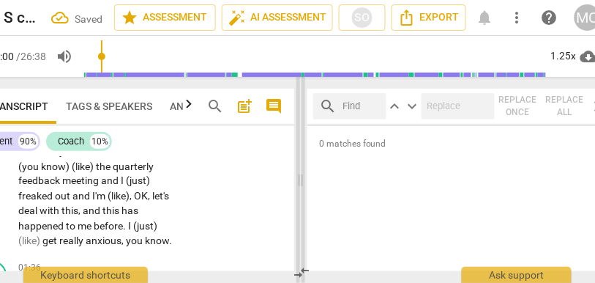
scroll to position [238, 0]
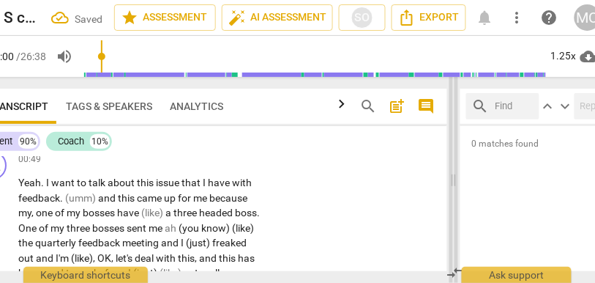
drag, startPoint x: 210, startPoint y: 179, endPoint x: 468, endPoint y: 173, distance: 257.8
click at [458, 173] on span at bounding box center [453, 180] width 9 height 206
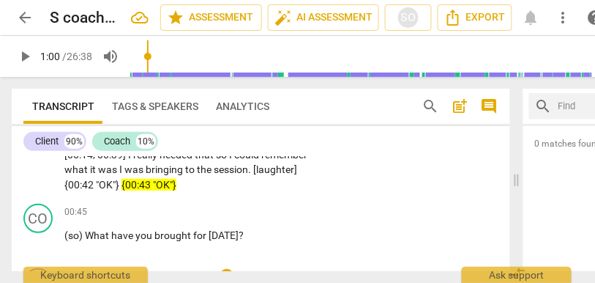
scroll to position [121, 0]
click at [239, 176] on p "(umm) Yeah . (I think) I need to breathe and drink water . [00:14 , 00:39] I re…" at bounding box center [190, 162] width 253 height 60
click at [234, 170] on span "session" at bounding box center [231, 169] width 34 height 12
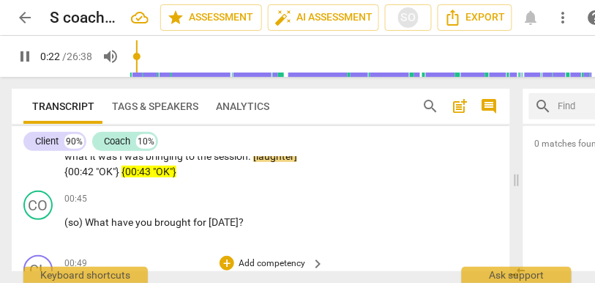
scroll to position [122, 0]
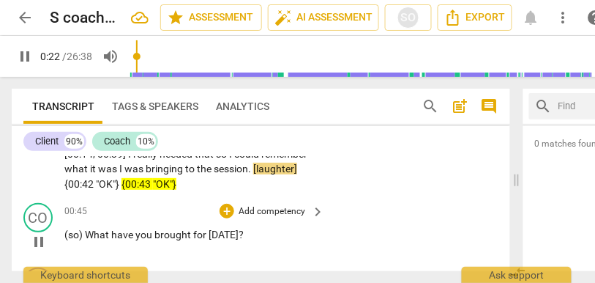
click at [84, 234] on span "(so)" at bounding box center [74, 234] width 20 height 12
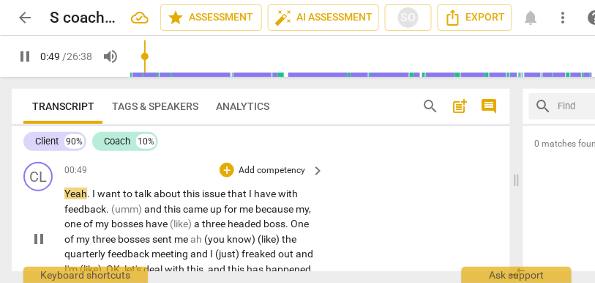
scroll to position [226, 0]
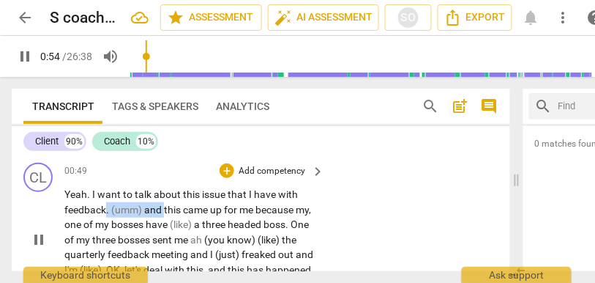
drag, startPoint x: 165, startPoint y: 209, endPoint x: 105, endPoint y: 207, distance: 59.3
click at [105, 207] on p "Yeah . I want to talk about this issue that I have with feedback . (umm) and th…" at bounding box center [190, 239] width 253 height 105
type input "55"
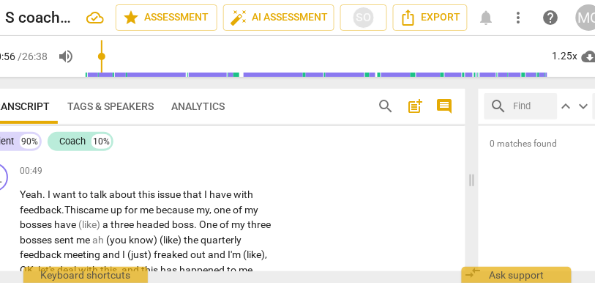
scroll to position [0, 63]
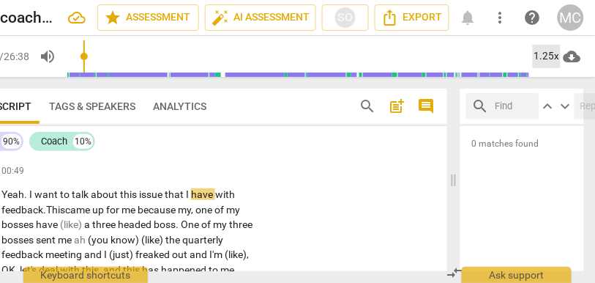
click at [536, 57] on div "1.25x" at bounding box center [547, 56] width 28 height 23
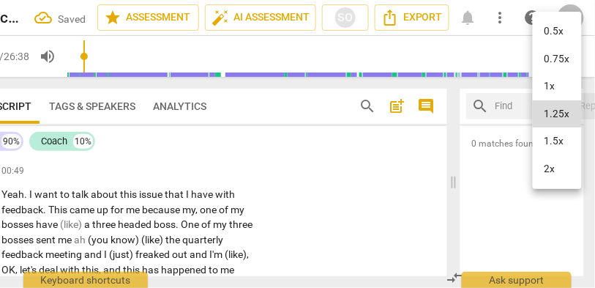
click at [548, 141] on li "1.5x" at bounding box center [557, 141] width 49 height 28
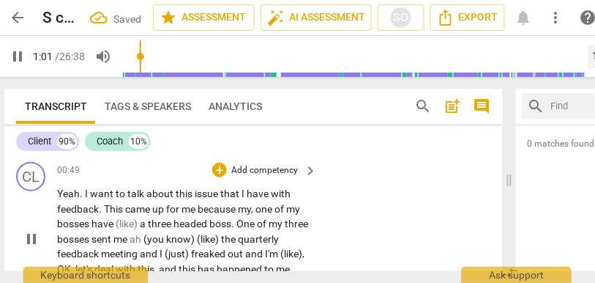
scroll to position [0, 0]
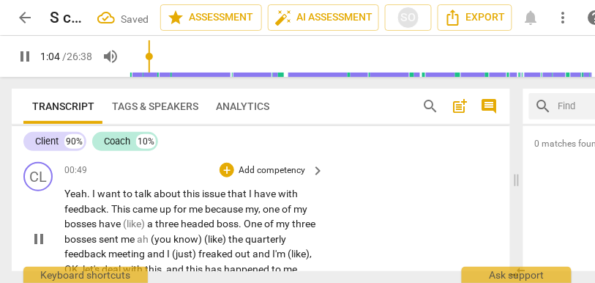
click at [93, 212] on span "feedback" at bounding box center [85, 209] width 42 height 12
click at [108, 209] on span "." at bounding box center [108, 209] width 5 height 12
type input "60"
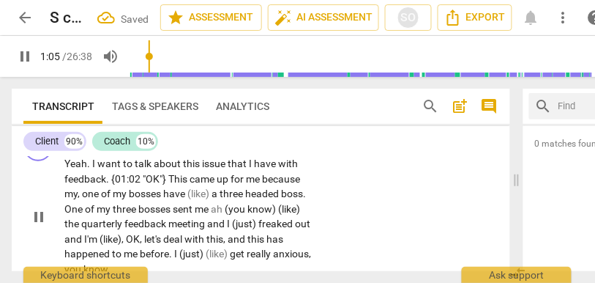
scroll to position [250, 0]
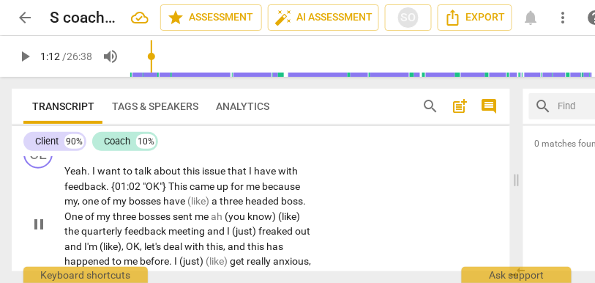
click at [266, 184] on span "because" at bounding box center [281, 186] width 38 height 12
click at [84, 203] on span "one" at bounding box center [91, 201] width 19 height 12
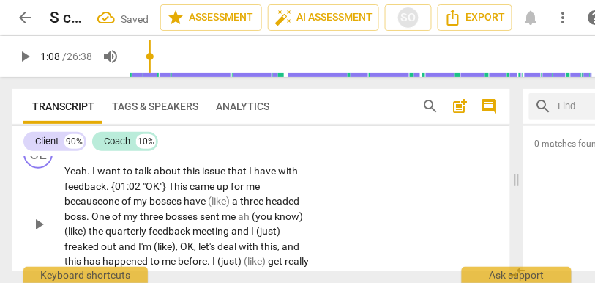
click at [188, 203] on span "have" at bounding box center [196, 201] width 24 height 12
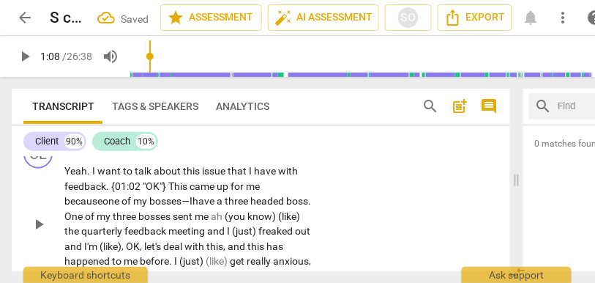
click at [250, 199] on span "three" at bounding box center [238, 201] width 26 height 12
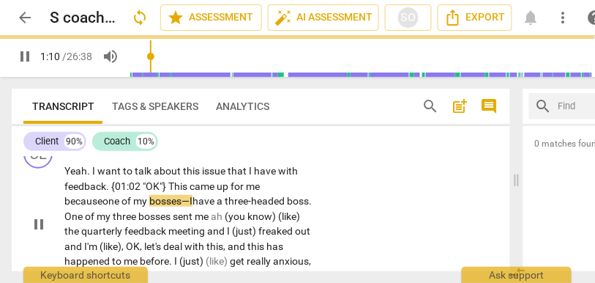
click at [85, 216] on span "One" at bounding box center [74, 216] width 20 height 12
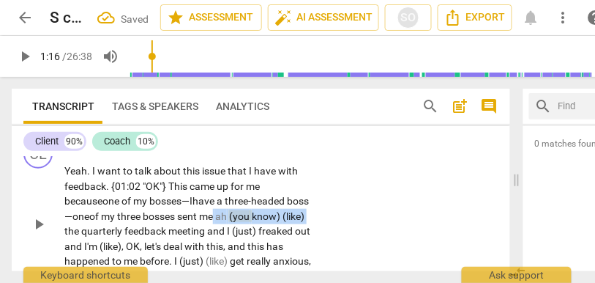
drag, startPoint x: 238, startPoint y: 217, endPoint x: 89, endPoint y: 231, distance: 149.2
click at [89, 231] on p "Yeah . I want to talk about this issue that I have with feedback . {01:02 "OK"}…" at bounding box center [190, 223] width 253 height 120
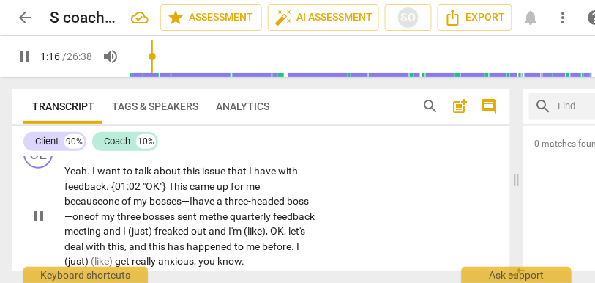
scroll to position [287, 0]
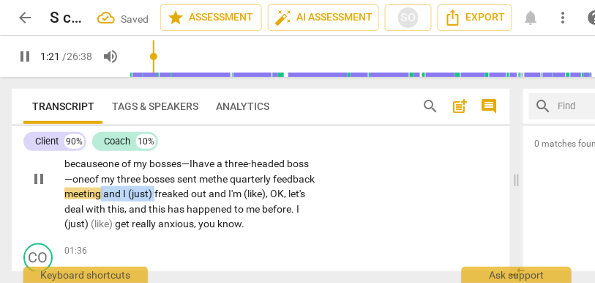
drag, startPoint x: 199, startPoint y: 191, endPoint x: 146, endPoint y: 193, distance: 52.7
click at [146, 193] on p "Yeah . I want to talk about this issue that I have with feedback . {01:02 "OK"}…" at bounding box center [190, 178] width 253 height 105
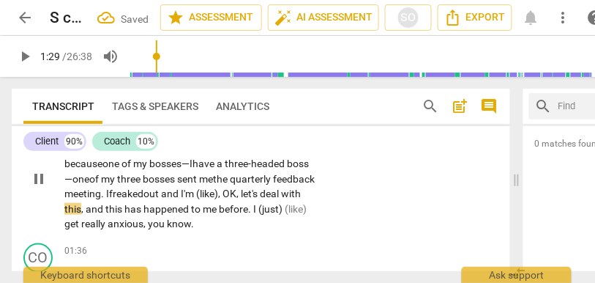
click at [161, 193] on span "out" at bounding box center [152, 193] width 18 height 12
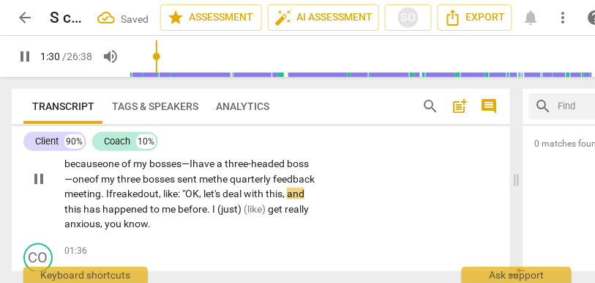
click at [185, 191] on span "out, like: "" at bounding box center [164, 193] width 42 height 12
click at [223, 195] on span "let's" at bounding box center [213, 193] width 19 height 12
click at [287, 199] on span "and" at bounding box center [296, 193] width 18 height 12
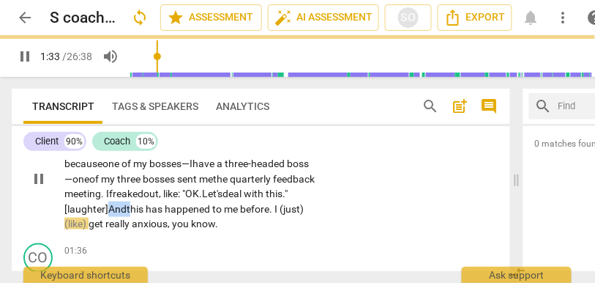
drag, startPoint x: 179, startPoint y: 209, endPoint x: 156, endPoint y: 209, distance: 23.4
click at [156, 209] on p "Yeah . I want to talk about this issue that I have with feedback . {01:02 "OK"}…" at bounding box center [190, 178] width 253 height 105
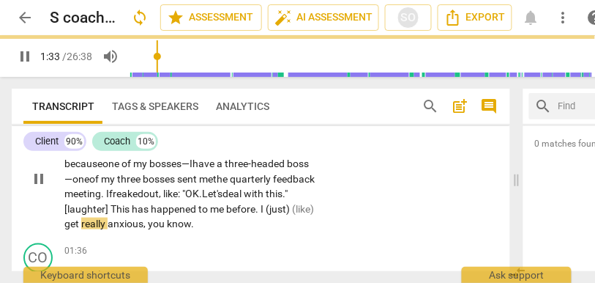
click at [160, 209] on span "this." [laughter] T" at bounding box center [175, 200] width 223 height 27
drag, startPoint x: 116, startPoint y: 224, endPoint x: 46, endPoint y: 222, distance: 69.6
click at [46, 222] on div "CL play_arrow pause 00:49 + Add competency keyboard_arrow_right Yeah . I want t…" at bounding box center [261, 166] width 499 height 141
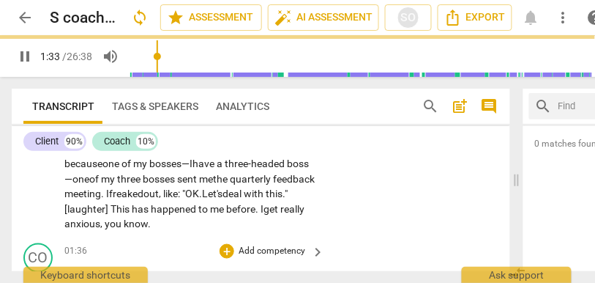
click at [346, 251] on div "CO play_arrow pause 01:36 + Add competency keyboard_arrow_right So (just) to cl…" at bounding box center [261, 270] width 499 height 66
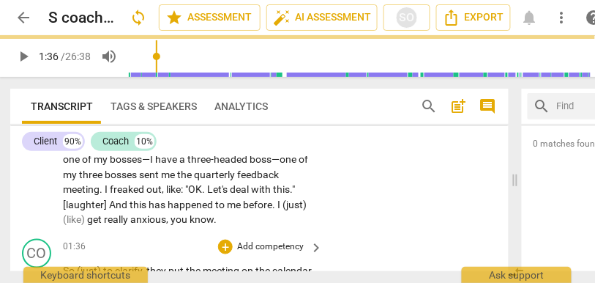
scroll to position [291, 0]
click at [254, 190] on span "with" at bounding box center [262, 189] width 22 height 12
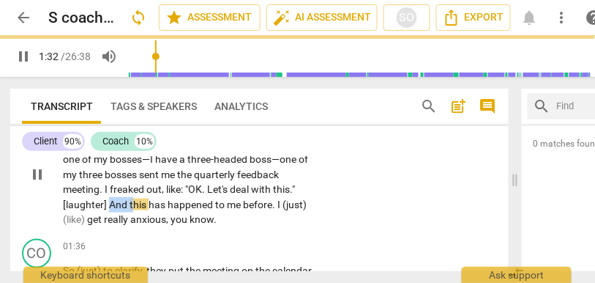
type input "93"
drag, startPoint x: 133, startPoint y: 206, endPoint x: 109, endPoint y: 207, distance: 23.4
click at [109, 207] on p "Yeah . I want to talk about this issue that I have with feedback . {01:02 "OK"}…" at bounding box center [189, 174] width 253 height 105
click at [355, 187] on div "CL play_arrow pause 00:49 + Add competency keyboard_arrow_right Yeah . I want t…" at bounding box center [259, 162] width 499 height 141
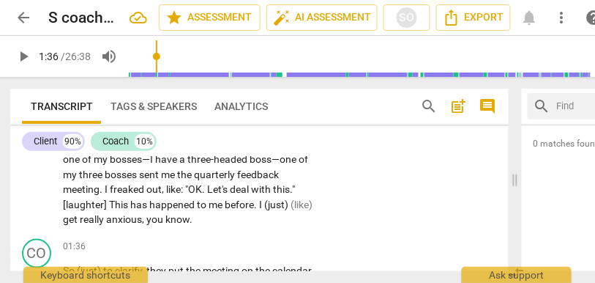
click at [180, 190] on span "like" at bounding box center [173, 189] width 15 height 12
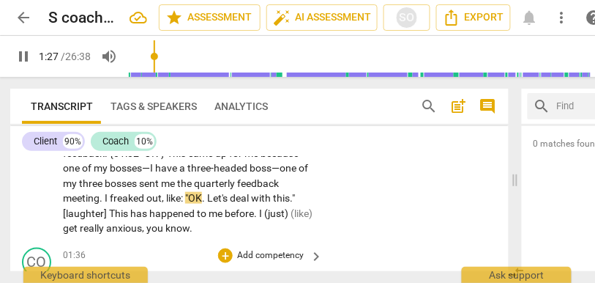
scroll to position [280, 0]
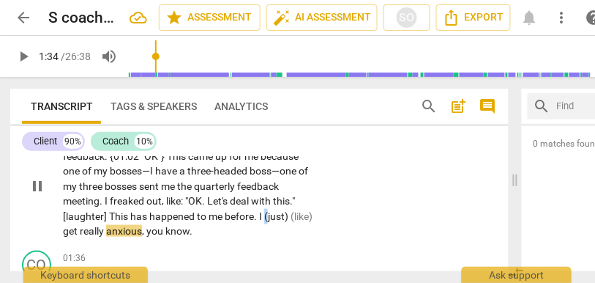
type input "95"
drag, startPoint x: 264, startPoint y: 215, endPoint x: 313, endPoint y: 215, distance: 49.0
click at [313, 215] on div "Yeah . I want to talk about this issue that I have with feedback . {01:02 "OK"}…" at bounding box center [193, 185] width 261 height 105
drag, startPoint x: 288, startPoint y: 216, endPoint x: 267, endPoint y: 216, distance: 21.2
click at [267, 216] on span "(like)" at bounding box center [276, 216] width 24 height 12
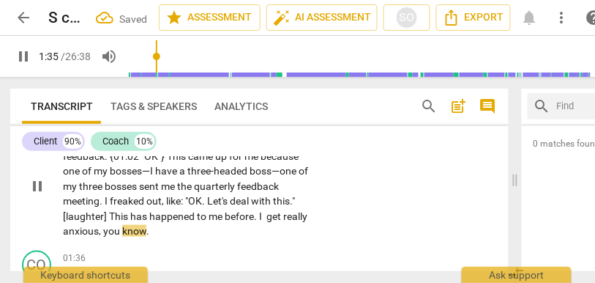
drag, startPoint x: 343, startPoint y: 208, endPoint x: 329, endPoint y: 207, distance: 13.9
click at [345, 207] on div "CL play_arrow pause 00:49 + Add competency keyboard_arrow_right Yeah . I want t…" at bounding box center [259, 173] width 499 height 141
type input "98"
drag, startPoint x: 150, startPoint y: 232, endPoint x: 103, endPoint y: 233, distance: 46.9
click at [103, 233] on p "Yeah . I want to talk about this issue that I have with feedback . {01:02 "OK"}…" at bounding box center [189, 185] width 253 height 105
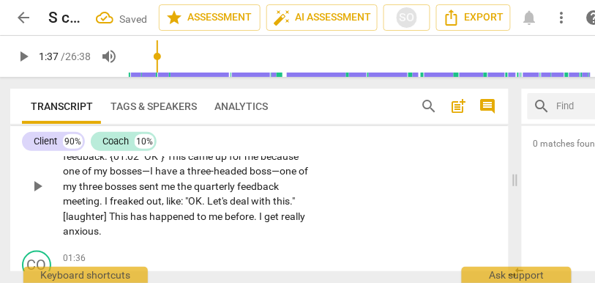
click at [78, 231] on span "anxious." at bounding box center [82, 231] width 39 height 12
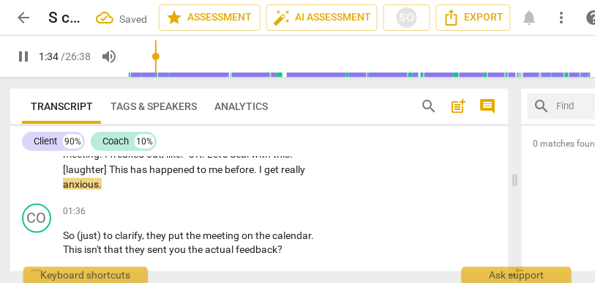
scroll to position [352, 0]
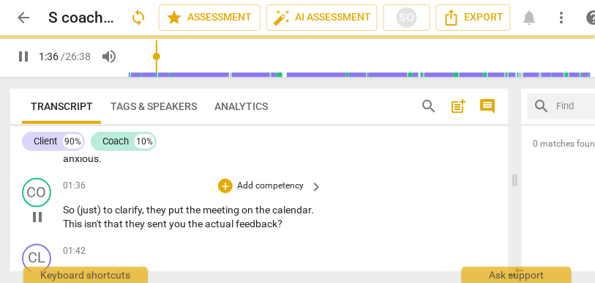
click at [64, 212] on span "So" at bounding box center [70, 210] width 14 height 12
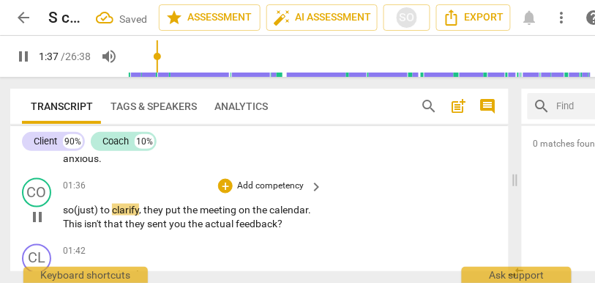
type input "98"
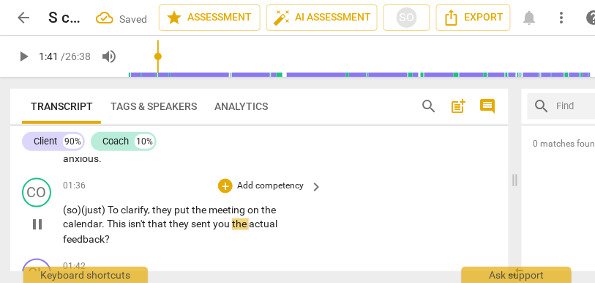
click at [73, 223] on span "calendar" at bounding box center [82, 224] width 39 height 12
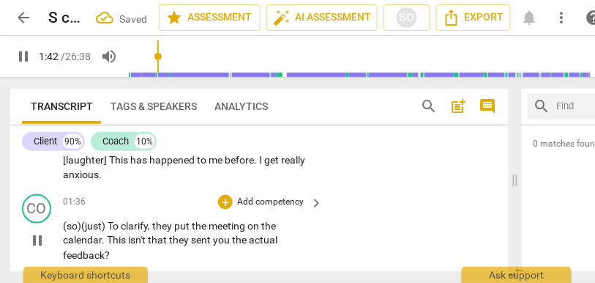
scroll to position [319, 0]
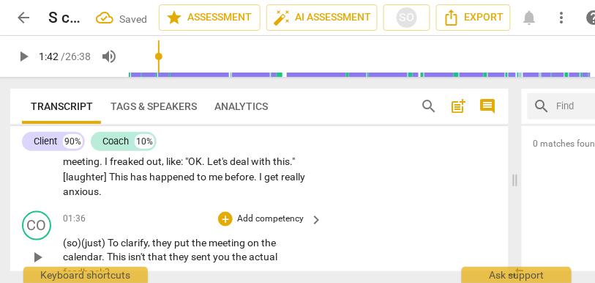
click at [191, 236] on span "put" at bounding box center [183, 242] width 18 height 12
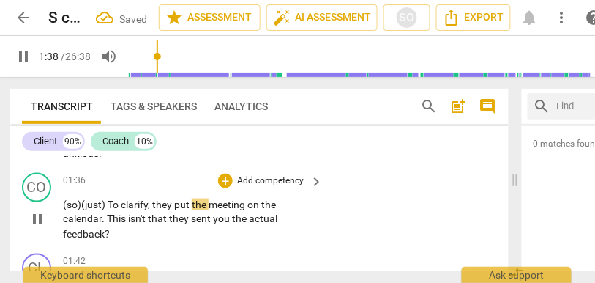
scroll to position [365, 0]
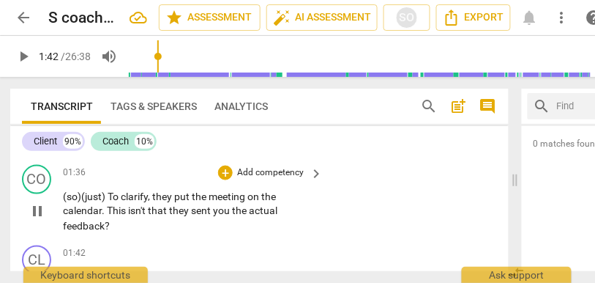
click at [116, 225] on p "(so) (just) To clarify , they put the meeting on the calendar . This isn't that…" at bounding box center [189, 211] width 253 height 45
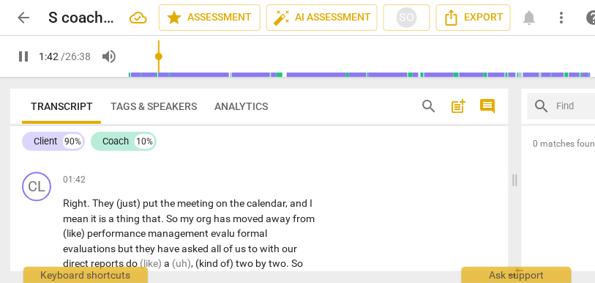
scroll to position [441, 0]
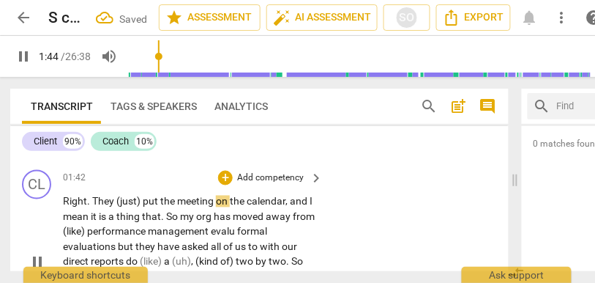
type input "105"
click at [143, 201] on span "put" at bounding box center [152, 201] width 18 height 12
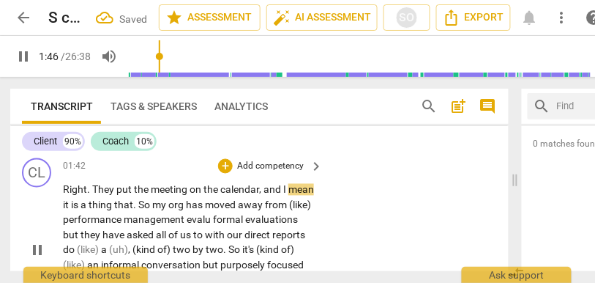
scroll to position [453, 0]
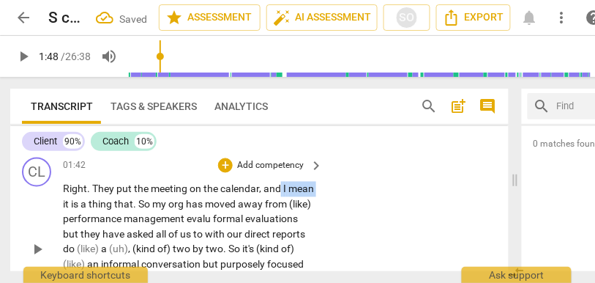
drag, startPoint x: 91, startPoint y: 204, endPoint x: 281, endPoint y: 190, distance: 190.9
click at [281, 190] on p "Right . They put the meeting on the calendar , and I mean it is a thing that . …" at bounding box center [189, 249] width 253 height 135
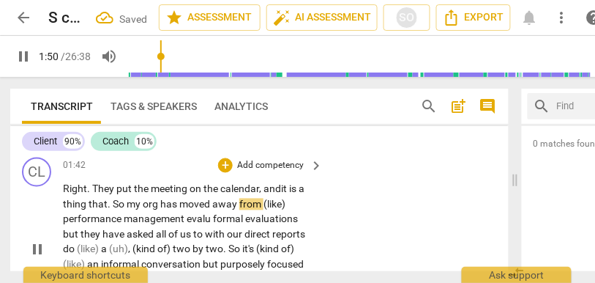
click at [141, 204] on span "my" at bounding box center [135, 204] width 16 height 12
drag, startPoint x: 242, startPoint y: 204, endPoint x: 285, endPoint y: 204, distance: 42.5
click at [285, 204] on p "Right . They put the meeting on the calendar , and it is a thing that . My org …" at bounding box center [189, 249] width 253 height 135
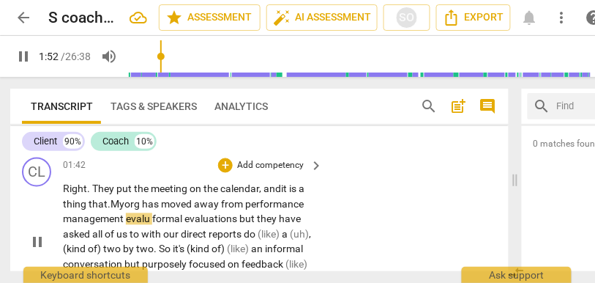
click at [151, 221] on span "evalu" at bounding box center [139, 219] width 26 height 12
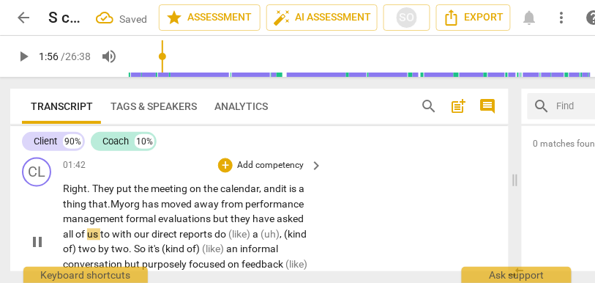
click at [213, 222] on span "but" at bounding box center [222, 219] width 18 height 12
click at [226, 223] on span "but" at bounding box center [222, 219] width 18 height 12
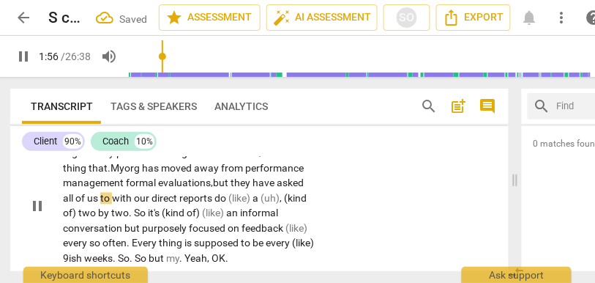
scroll to position [490, 0]
click at [100, 199] on span "us" at bounding box center [93, 198] width 13 height 12
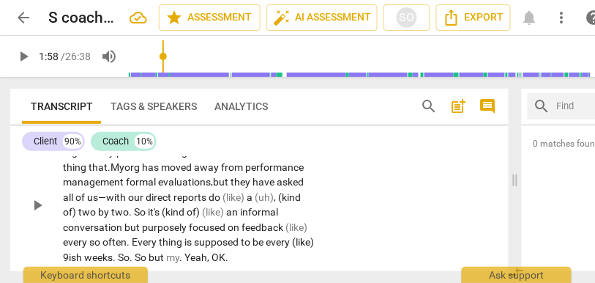
click at [210, 197] on span "do" at bounding box center [216, 198] width 14 height 12
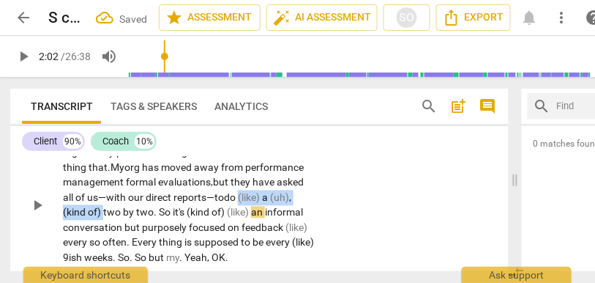
drag, startPoint x: 105, startPoint y: 215, endPoint x: 240, endPoint y: 203, distance: 136.0
click at [240, 203] on p "Right . They put the meeting on the calendar , and it is a thing that . My org …" at bounding box center [189, 205] width 253 height 120
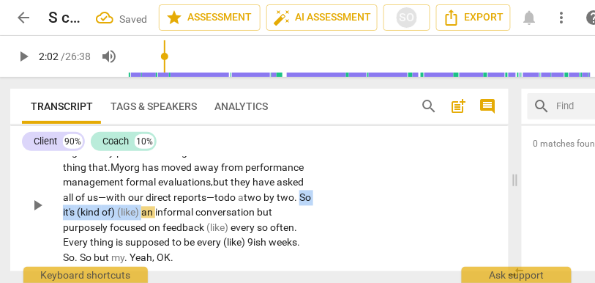
drag, startPoint x: 157, startPoint y: 212, endPoint x: 58, endPoint y: 210, distance: 99.6
click at [58, 210] on div "CL play_arrow pause 01:42 + Add competency keyboard_arrow_right Right . They pu…" at bounding box center [259, 193] width 499 height 156
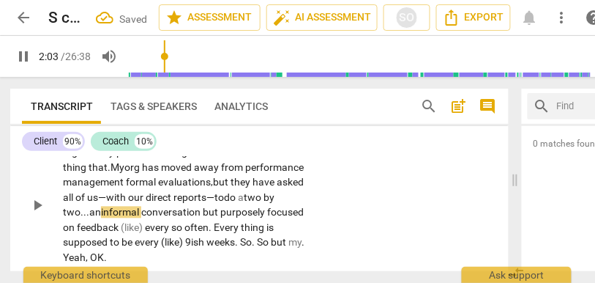
scroll to position [482, 0]
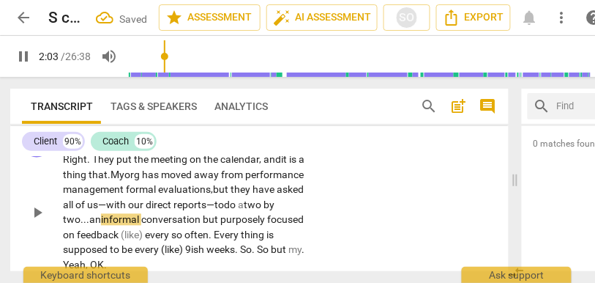
click at [381, 170] on div "CL play_arrow pause 01:42 + Add competency keyboard_arrow_right Right . They pu…" at bounding box center [259, 200] width 499 height 156
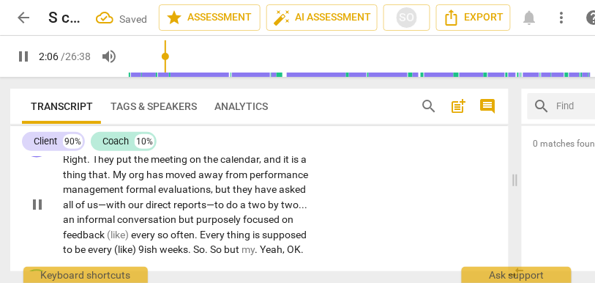
click at [180, 219] on span "but" at bounding box center [188, 220] width 18 height 12
type input "127"
click at [134, 235] on span "every" at bounding box center [144, 235] width 26 height 12
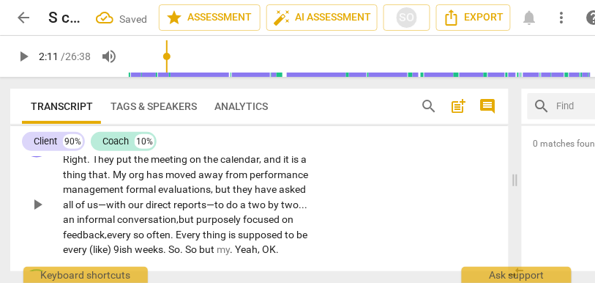
click at [124, 236] on span "every" at bounding box center [120, 235] width 26 height 12
drag, startPoint x: 231, startPoint y: 235, endPoint x: 174, endPoint y: 238, distance: 56.4
click at [174, 238] on p "Right . They put the meeting on the calendar , and it is a thing that . My org …" at bounding box center [189, 204] width 253 height 105
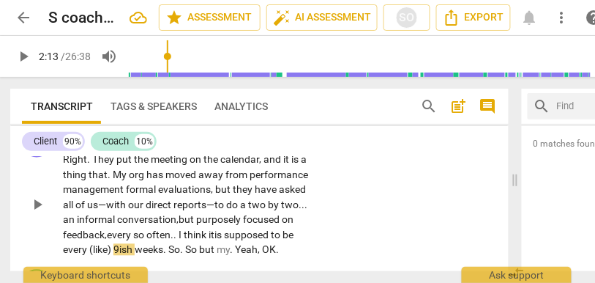
click at [176, 238] on span ".. I think it" at bounding box center [193, 235] width 44 height 12
click at [213, 234] on span ".. I think it" at bounding box center [193, 235] width 44 height 12
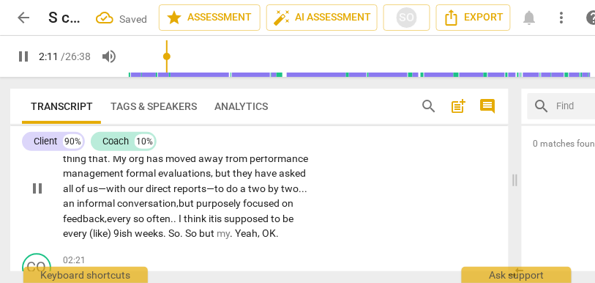
scroll to position [500, 0]
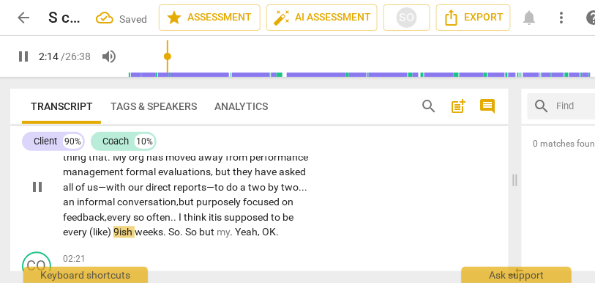
click at [135, 234] on span "9ish" at bounding box center [123, 232] width 21 height 12
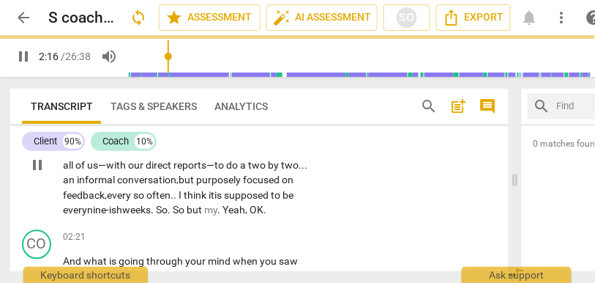
scroll to position [524, 0]
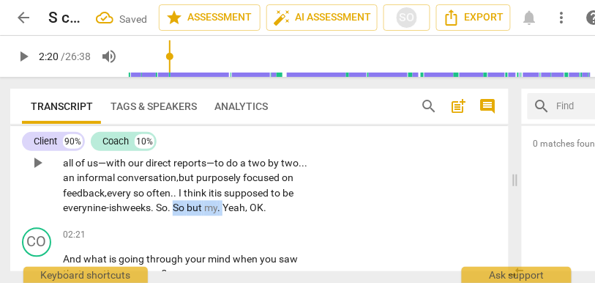
drag, startPoint x: 232, startPoint y: 206, endPoint x: 179, endPoint y: 209, distance: 52.8
click at [179, 209] on p "Right . They put the meeting on the calendar , and it is a thing that . My org …" at bounding box center [189, 163] width 253 height 105
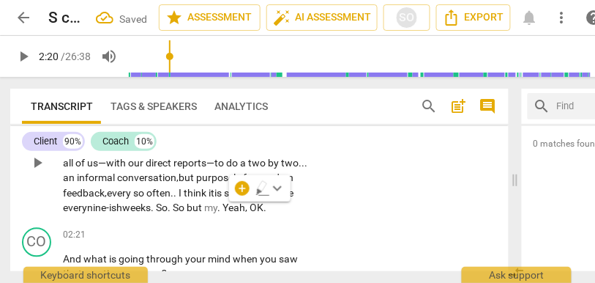
click at [129, 206] on span "weeks" at bounding box center [136, 208] width 29 height 12
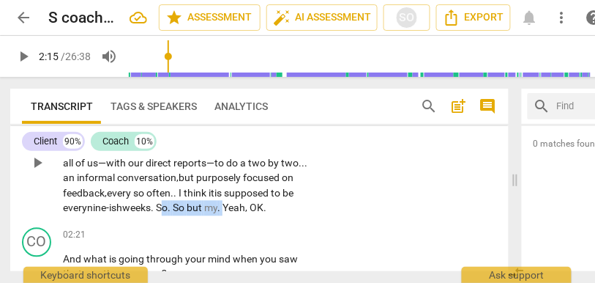
drag, startPoint x: 231, startPoint y: 207, endPoint x: 165, endPoint y: 208, distance: 65.9
click at [165, 208] on p "Right . They put the meeting on the calendar , and it is a thing that . My org …" at bounding box center [189, 163] width 253 height 105
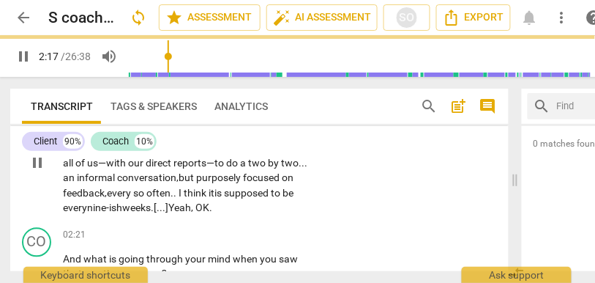
click at [206, 208] on span "OK" at bounding box center [202, 208] width 14 height 12
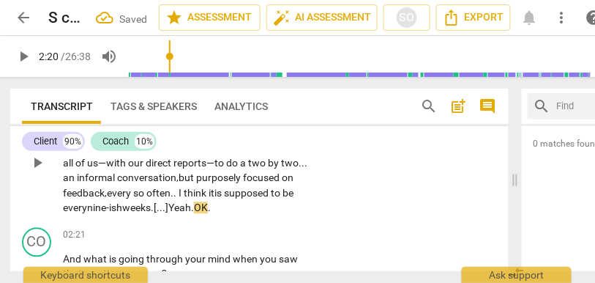
scroll to position [589, 0]
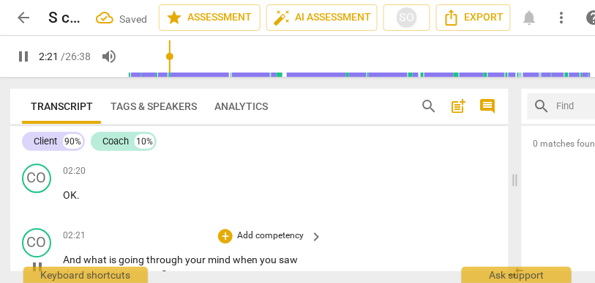
click at [64, 255] on span "And" at bounding box center [73, 259] width 20 height 12
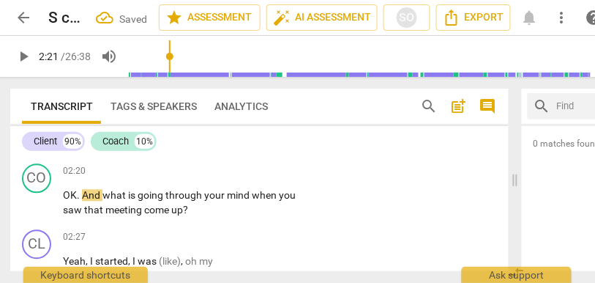
type input "142"
click at [84, 191] on span "And" at bounding box center [92, 195] width 20 height 12
click at [258, 176] on p "Add competency" at bounding box center [271, 171] width 70 height 13
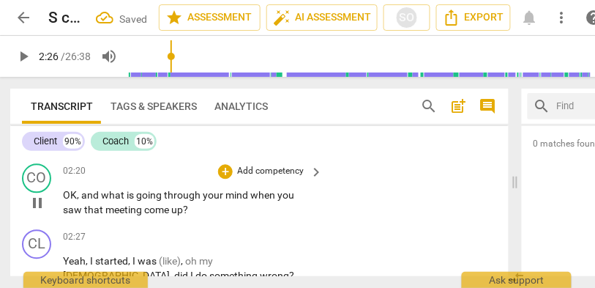
type input "147"
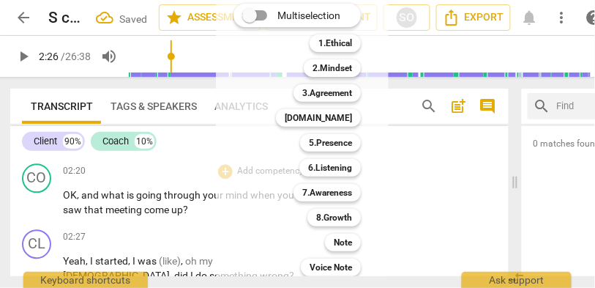
click at [329, 228] on div "8.Growth 8" at bounding box center [342, 217] width 81 height 25
click at [337, 240] on b "Note" at bounding box center [343, 243] width 18 height 18
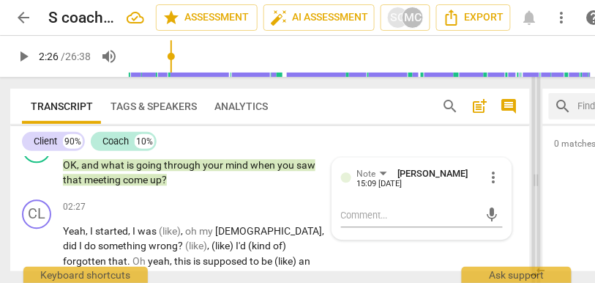
scroll to position [559, 0]
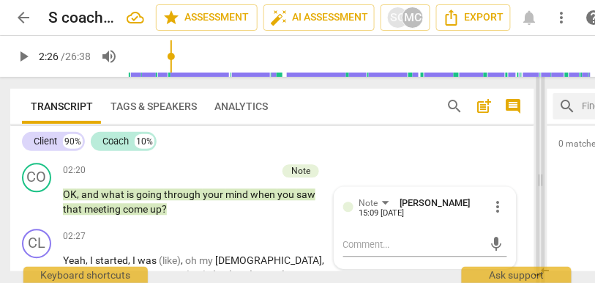
drag, startPoint x: 511, startPoint y: 179, endPoint x: 538, endPoint y: 177, distance: 27.1
click at [538, 177] on span at bounding box center [541, 180] width 9 height 206
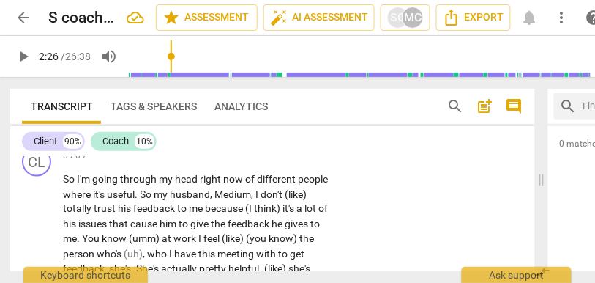
scroll to position [2040, 0]
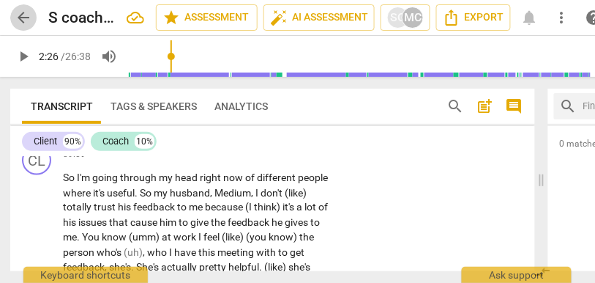
click at [21, 15] on span "arrow_back" at bounding box center [24, 18] width 18 height 18
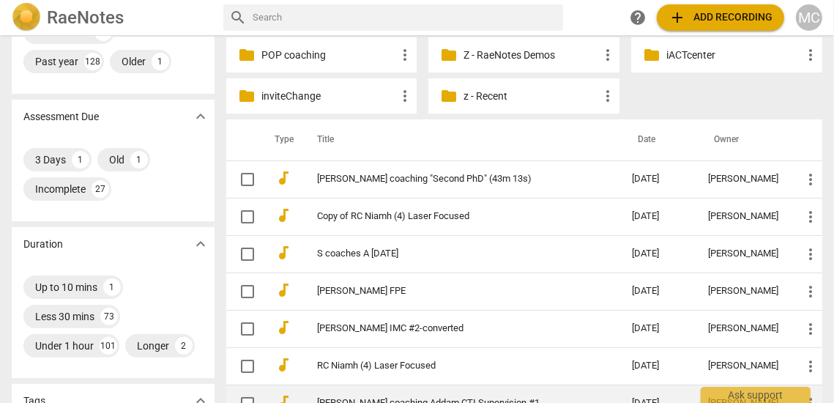
scroll to position [212, 0]
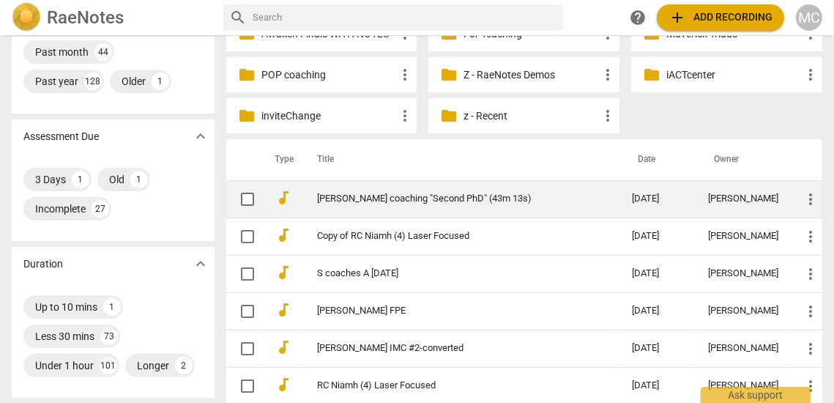
click at [378, 201] on link "[PERSON_NAME] coaching "Second PhD" (43m 13s)" at bounding box center [448, 198] width 262 height 11
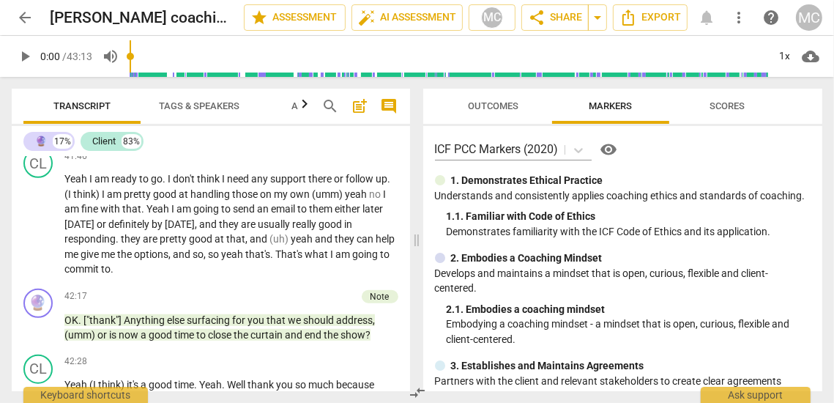
scroll to position [9731, 0]
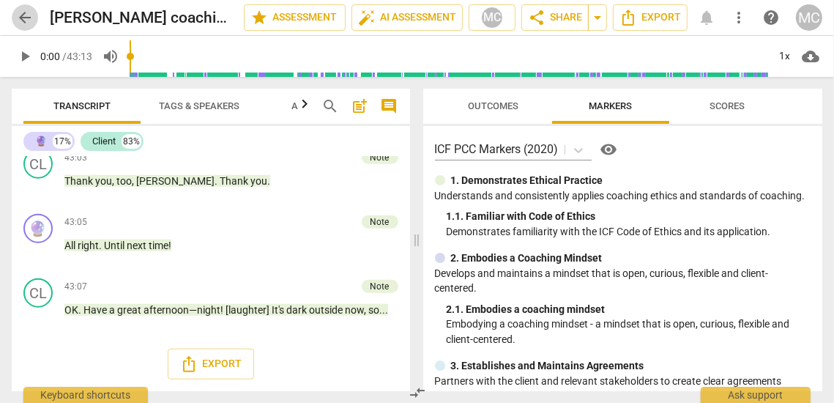
click at [15, 14] on span "arrow_back" at bounding box center [25, 18] width 26 height 18
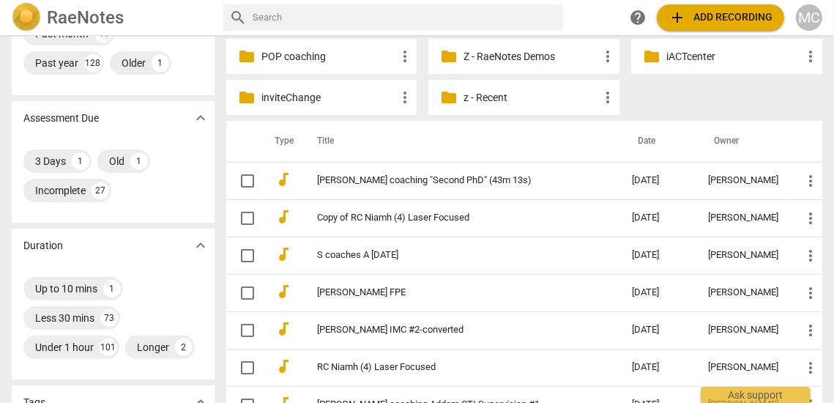
scroll to position [233, 0]
